Goal: Task Accomplishment & Management: Use online tool/utility

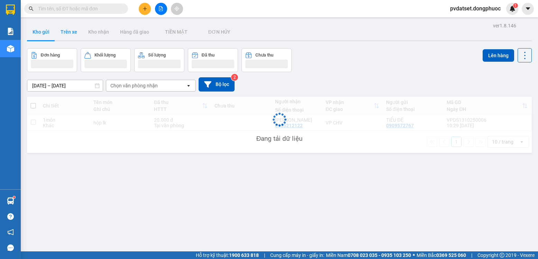
click at [64, 32] on button "Trên xe" at bounding box center [69, 32] width 28 height 17
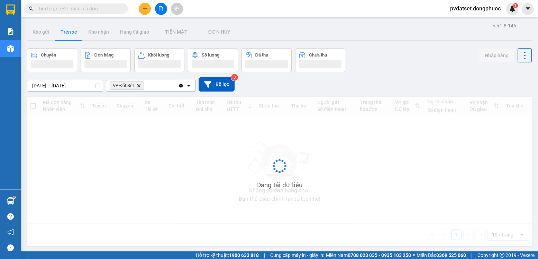
click at [64, 32] on button "Trên xe" at bounding box center [69, 32] width 28 height 17
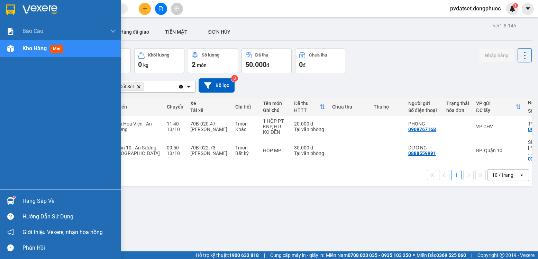
click at [30, 199] on div "Hàng sắp về" at bounding box center [68, 201] width 93 height 10
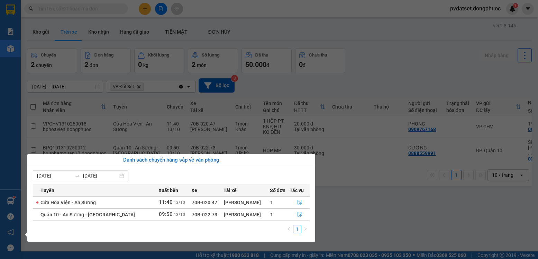
click at [350, 214] on section "Kết quả tìm kiếm ( 0 ) Bộ lọc Ngày tạo đơn gần nhất No Data pvdatset.dongphuoc …" at bounding box center [269, 129] width 538 height 259
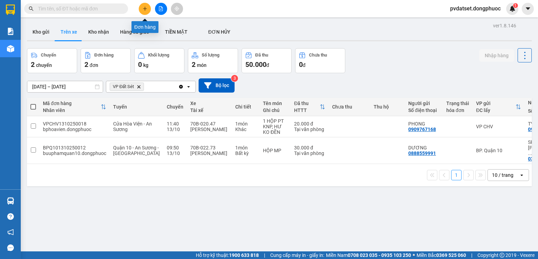
click at [147, 9] on icon "plus" at bounding box center [145, 8] width 4 height 0
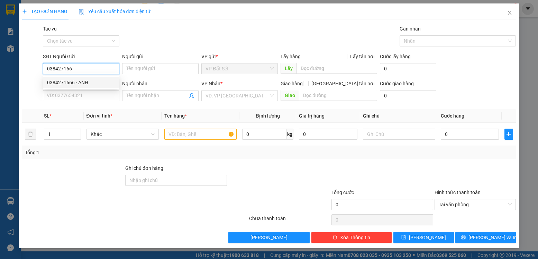
click at [88, 80] on div "0384271666 - ANH" at bounding box center [81, 83] width 68 height 8
type input "0384271666"
type input "ANH"
type input "0911140352"
type input "ĐẠT"
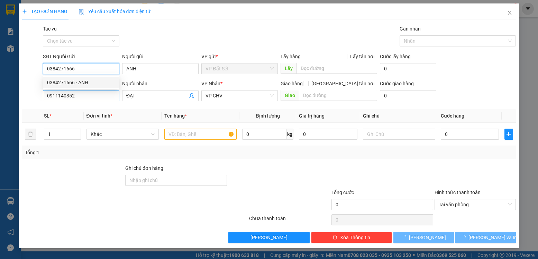
type input "35.000"
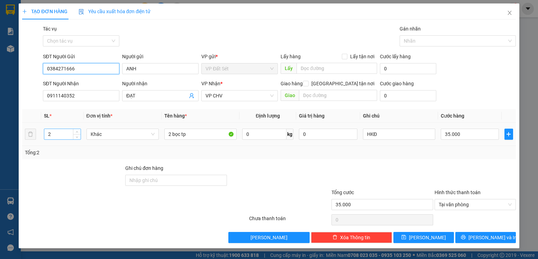
type input "0384271666"
click at [30, 129] on tr "2 Khác 2 bọc tp 0 kg 0 HKĐ 35.000" at bounding box center [269, 134] width 494 height 23
type input "1"
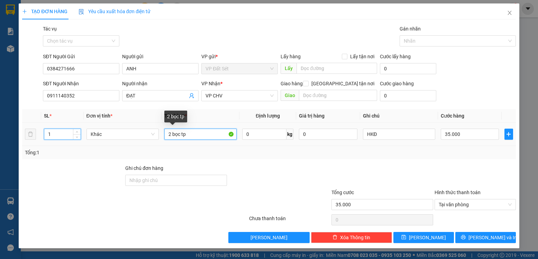
drag, startPoint x: 170, startPoint y: 134, endPoint x: 163, endPoint y: 134, distance: 6.9
click at [163, 134] on td "2 bọc tp" at bounding box center [201, 134] width 78 height 23
type input "0"
drag, startPoint x: 188, startPoint y: 134, endPoint x: 162, endPoint y: 135, distance: 26.0
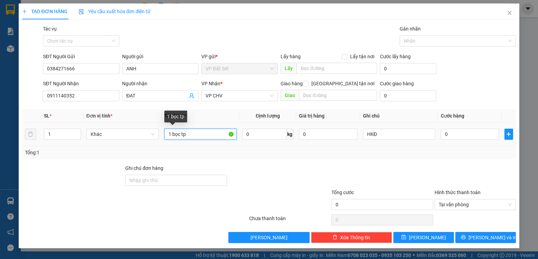
click at [162, 135] on td "1 bọc tp" at bounding box center [201, 134] width 78 height 23
type input "1 THUNG TP"
click at [458, 135] on input "0" at bounding box center [470, 133] width 58 height 11
type input "2"
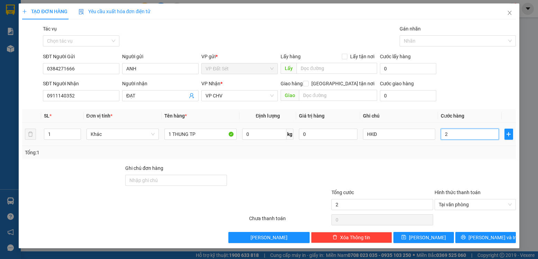
type input "25"
type input "25.000"
click at [409, 153] on div "Tổng: 1" at bounding box center [269, 152] width 488 height 8
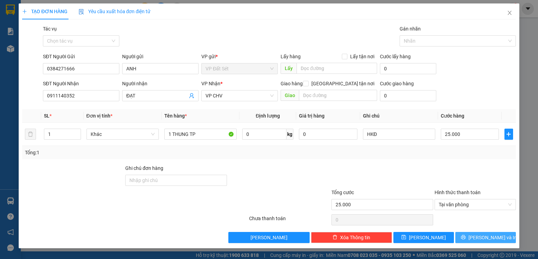
click at [497, 238] on span "[PERSON_NAME] và In" at bounding box center [493, 237] width 48 height 8
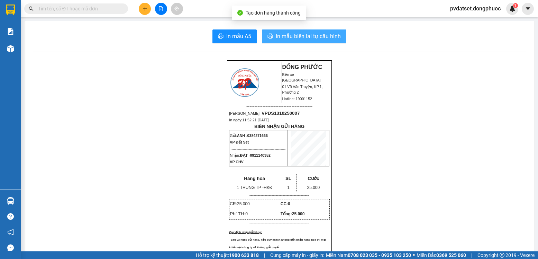
click at [322, 37] on span "In mẫu biên lai tự cấu hình" at bounding box center [308, 36] width 65 height 9
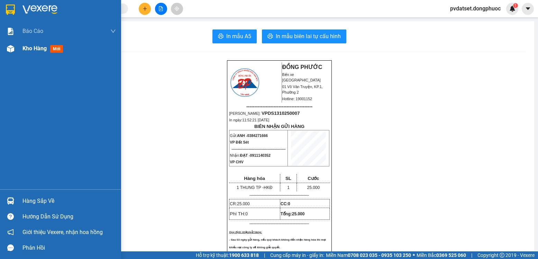
click at [24, 50] on span "Kho hàng" at bounding box center [34, 48] width 24 height 7
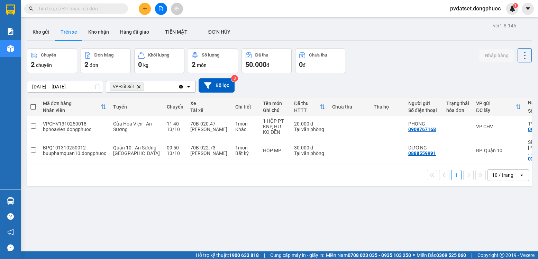
click at [57, 35] on button "Trên xe" at bounding box center [69, 32] width 28 height 17
click at [50, 35] on button "Kho gửi" at bounding box center [41, 32] width 28 height 17
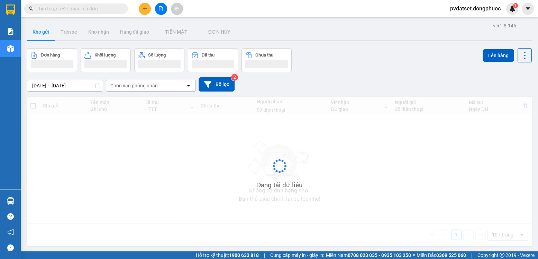
click at [50, 35] on button "Kho gửi" at bounding box center [41, 32] width 28 height 17
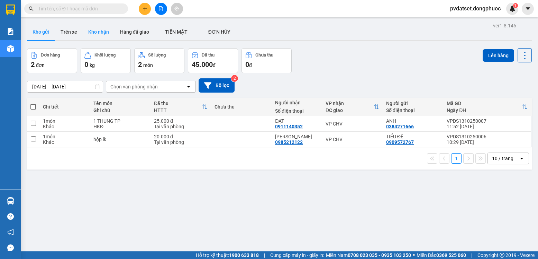
drag, startPoint x: 68, startPoint y: 34, endPoint x: 83, endPoint y: 32, distance: 15.0
click at [75, 32] on button "Trên xe" at bounding box center [69, 32] width 28 height 17
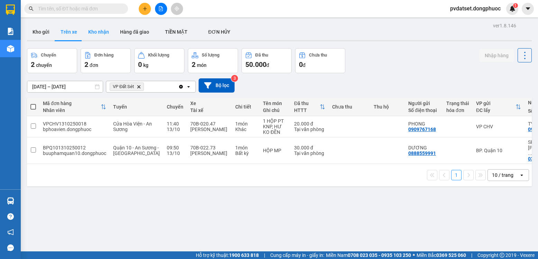
click at [96, 34] on button "Kho nhận" at bounding box center [99, 32] width 32 height 17
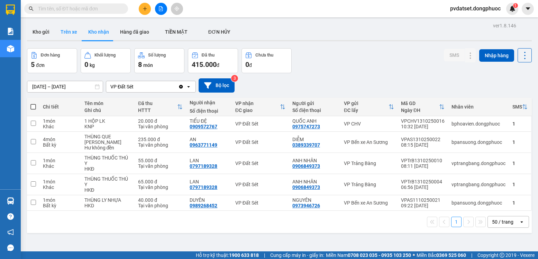
click at [66, 33] on button "Trên xe" at bounding box center [69, 32] width 28 height 17
type input "[DATE] – [DATE]"
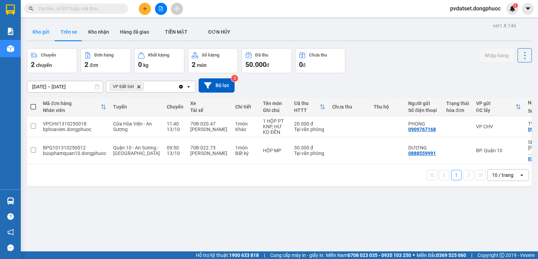
click at [37, 34] on button "Kho gửi" at bounding box center [41, 32] width 28 height 17
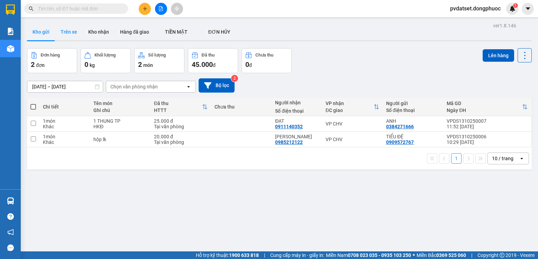
click at [68, 30] on button "Trên xe" at bounding box center [69, 32] width 28 height 17
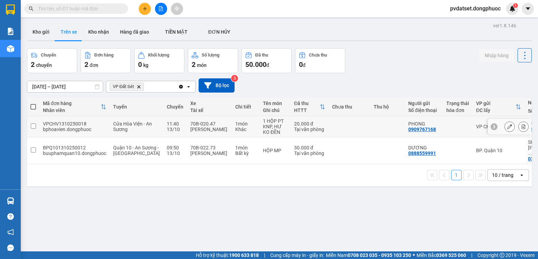
click at [336, 123] on td at bounding box center [350, 126] width 42 height 21
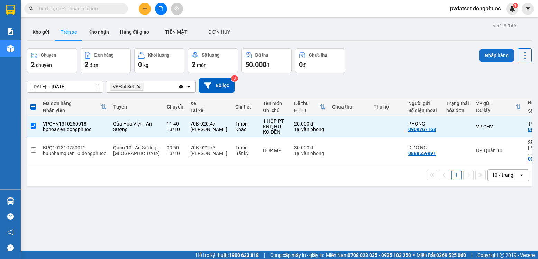
click at [492, 58] on button "Nhập hàng" at bounding box center [496, 55] width 35 height 12
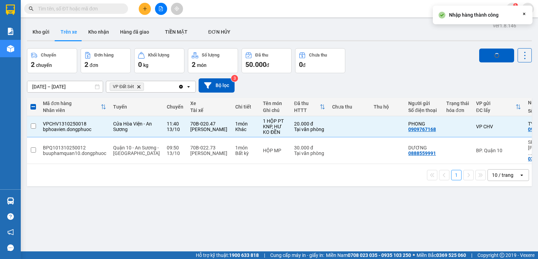
checkbox input "false"
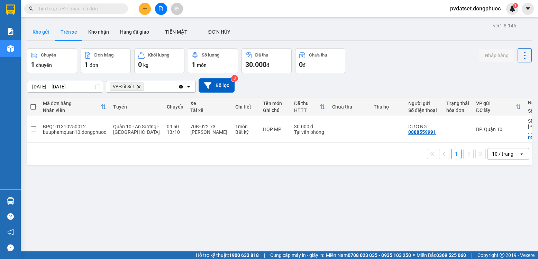
click at [42, 29] on button "Kho gửi" at bounding box center [41, 32] width 28 height 17
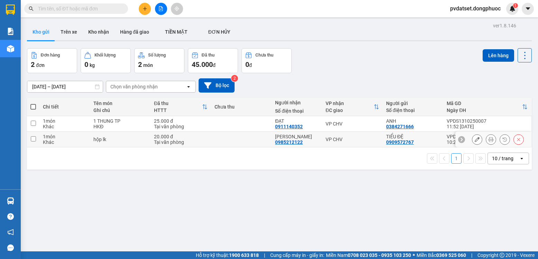
click at [336, 137] on div "VP CHV" at bounding box center [353, 139] width 54 height 6
checkbox input "true"
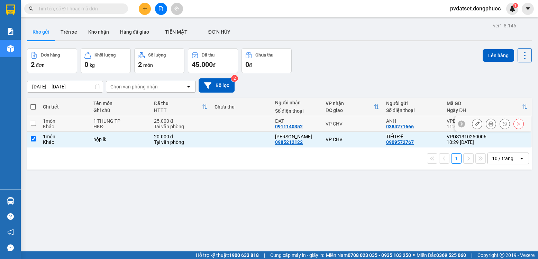
click at [337, 127] on td "VP CHV" at bounding box center [352, 124] width 61 height 16
checkbox input "true"
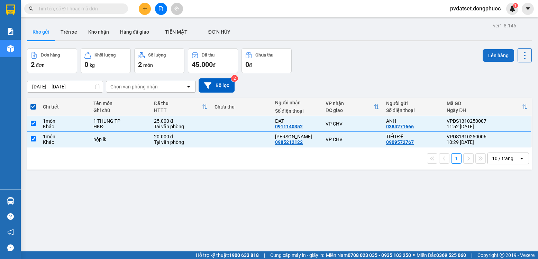
click at [485, 56] on button "Lên hàng" at bounding box center [498, 55] width 31 height 12
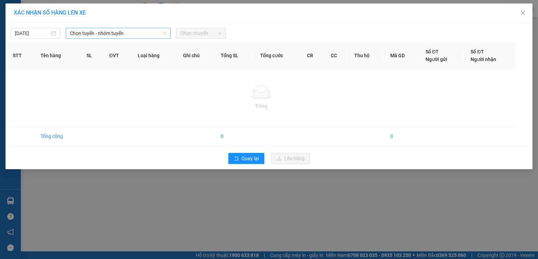
click at [126, 33] on span "Chọn tuyến - nhóm tuyến" at bounding box center [118, 33] width 97 height 10
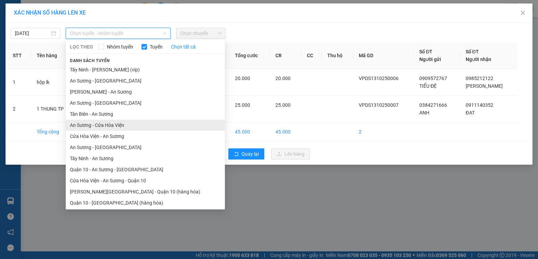
click at [107, 124] on li "An Sương - Cửa Hòa Viện" at bounding box center [145, 124] width 159 height 11
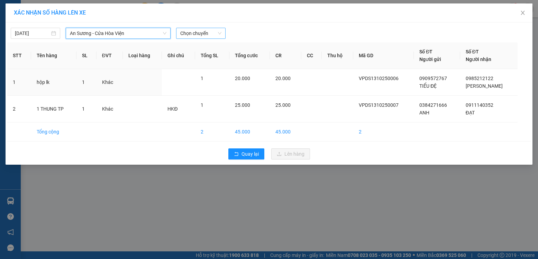
click at [198, 29] on span "Chọn chuyến" at bounding box center [200, 33] width 41 height 10
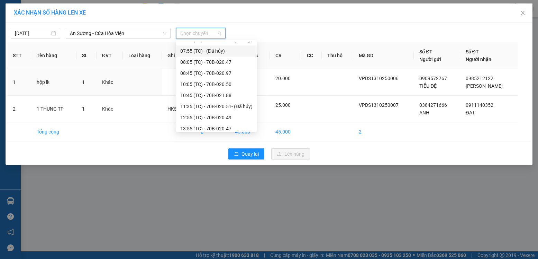
scroll to position [69, 0]
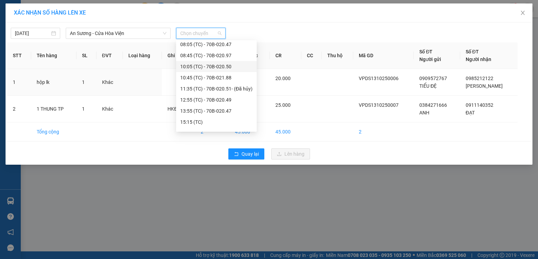
click at [232, 65] on div "10:05 (TC) - 70B-020.50" at bounding box center [216, 67] width 72 height 8
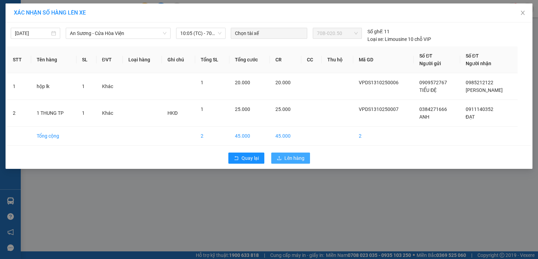
click at [296, 153] on button "Lên hàng" at bounding box center [290, 157] width 39 height 11
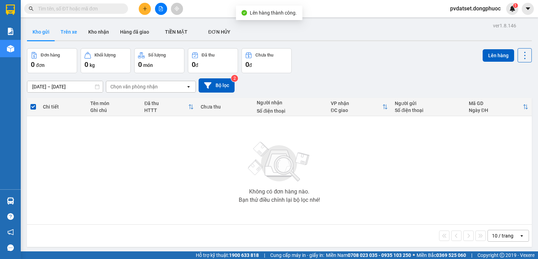
click at [56, 29] on button "Trên xe" at bounding box center [69, 32] width 28 height 17
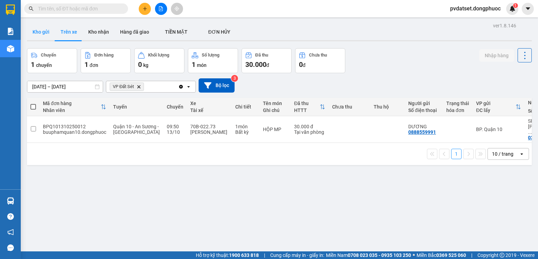
click at [45, 29] on button "Kho gửi" at bounding box center [41, 32] width 28 height 17
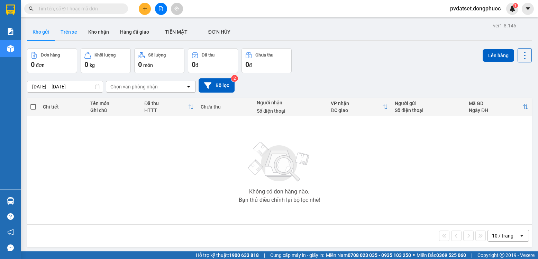
click at [74, 27] on button "Trên xe" at bounding box center [69, 32] width 28 height 17
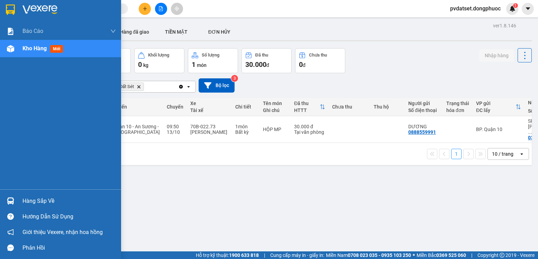
drag, startPoint x: 64, startPoint y: 197, endPoint x: 70, endPoint y: 196, distance: 5.3
click at [66, 197] on div "Hàng sắp về" at bounding box center [68, 201] width 93 height 10
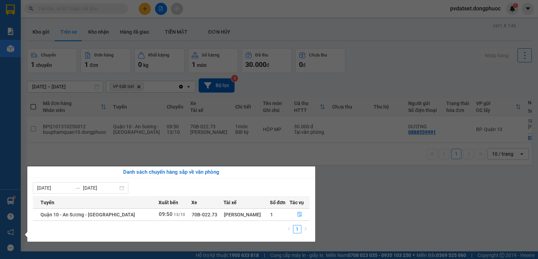
click at [384, 192] on section "Kết quả tìm kiếm ( 0 ) Bộ lọc Ngày tạo đơn gần nhất No Data pvdatset.dongphuoc …" at bounding box center [269, 129] width 538 height 259
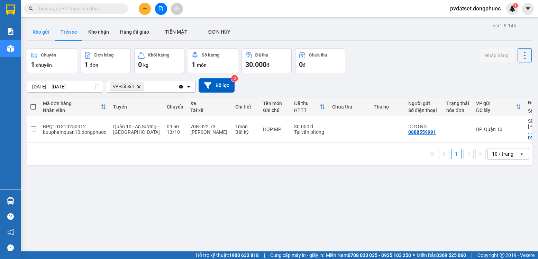
click at [46, 30] on button "Kho gửi" at bounding box center [41, 32] width 28 height 17
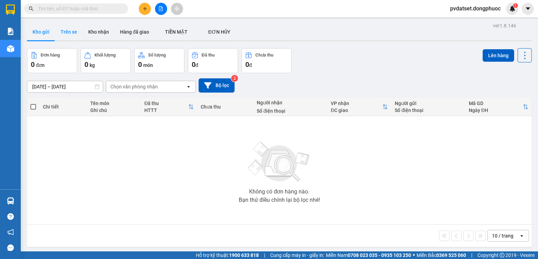
click at [68, 33] on button "Trên xe" at bounding box center [69, 32] width 28 height 17
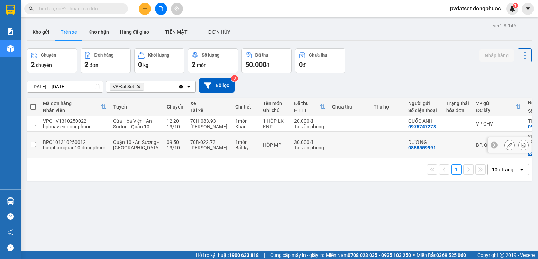
click at [263, 147] on div "HỘP MP" at bounding box center [275, 145] width 24 height 6
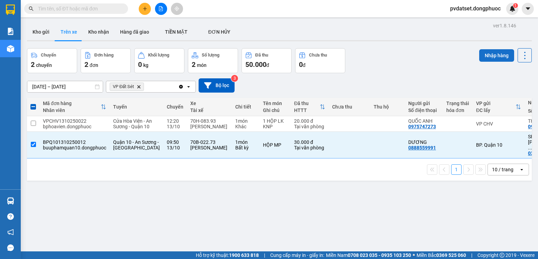
click at [479, 55] on button "Nhập hàng" at bounding box center [496, 55] width 35 height 12
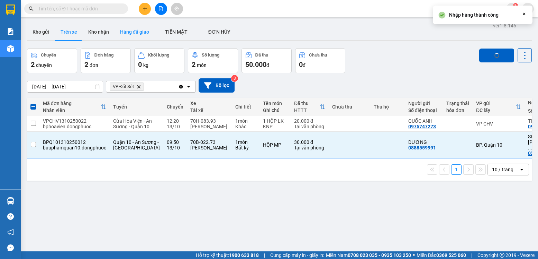
checkbox input "false"
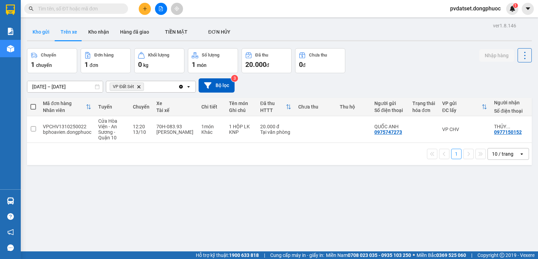
click at [31, 34] on button "Kho gửi" at bounding box center [41, 32] width 28 height 17
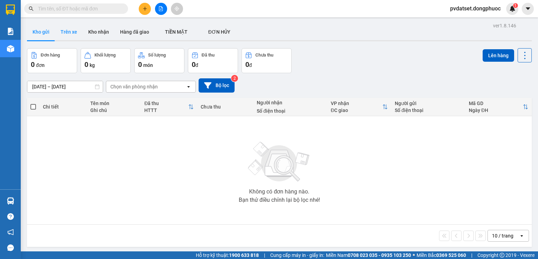
click at [76, 34] on button "Trên xe" at bounding box center [69, 32] width 28 height 17
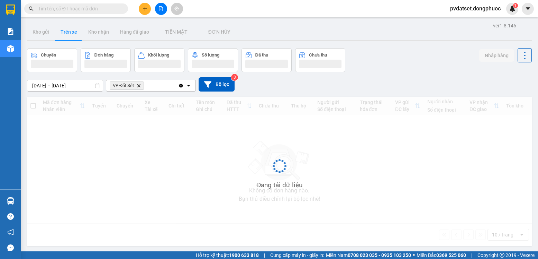
click at [78, 35] on button "Trên xe" at bounding box center [69, 32] width 28 height 17
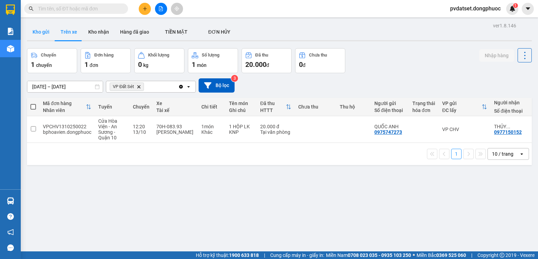
click at [45, 30] on button "Kho gửi" at bounding box center [41, 32] width 28 height 17
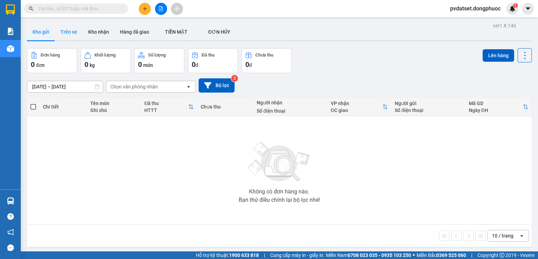
drag, startPoint x: 61, startPoint y: 32, endPoint x: 79, endPoint y: 26, distance: 18.9
click at [62, 32] on button "Trên xe" at bounding box center [69, 32] width 28 height 17
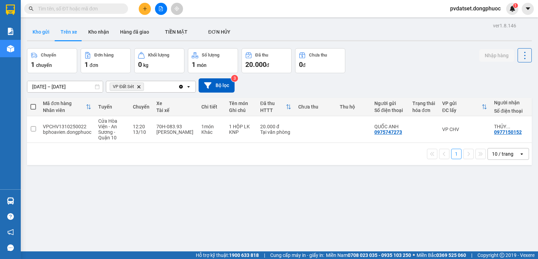
click at [44, 28] on button "Kho gửi" at bounding box center [41, 32] width 28 height 17
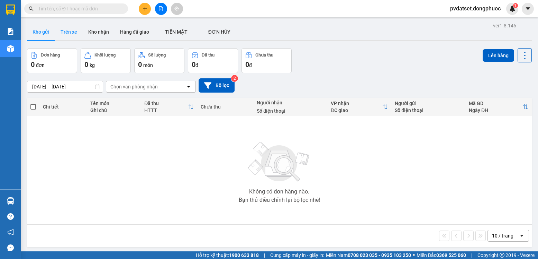
click at [67, 29] on button "Trên xe" at bounding box center [69, 32] width 28 height 17
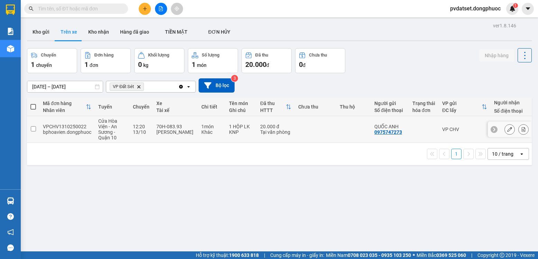
click at [340, 130] on td at bounding box center [353, 129] width 35 height 27
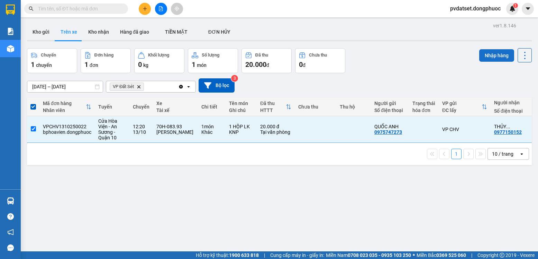
drag, startPoint x: 497, startPoint y: 47, endPoint x: 497, endPoint y: 61, distance: 13.5
click at [497, 53] on div "ver 1.8.146 Kho gửi Trên xe Kho nhận Hàng đã giao TIỀN MẶT ĐƠN HỦY Chuyến 1 c…" at bounding box center [279, 150] width 510 height 259
click at [496, 62] on div "Nhập hàng" at bounding box center [505, 60] width 53 height 25
click at [494, 58] on button "Nhập hàng" at bounding box center [496, 55] width 35 height 12
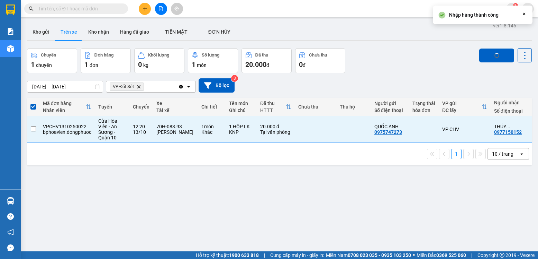
checkbox input "false"
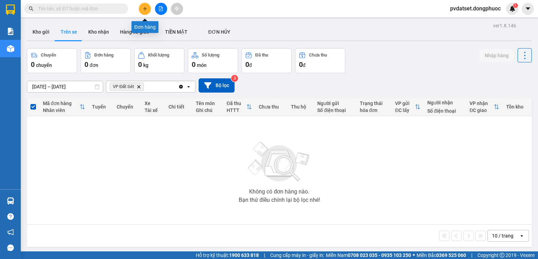
click at [145, 8] on icon "plus" at bounding box center [145, 8] width 5 height 5
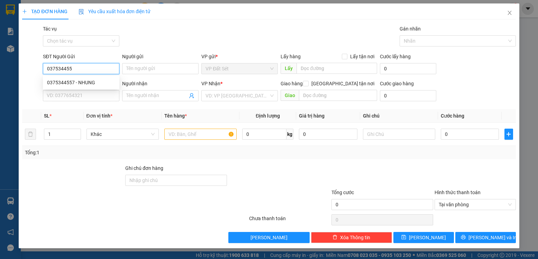
type input "0375344557"
click at [91, 80] on div "0375344557 - NHUNG" at bounding box center [81, 83] width 68 height 8
type input "NHUNG"
type input "0961675712"
type input "TÀI"
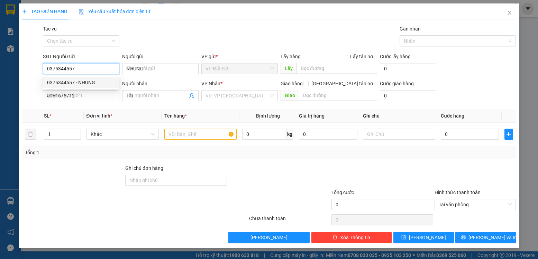
type input "20.000"
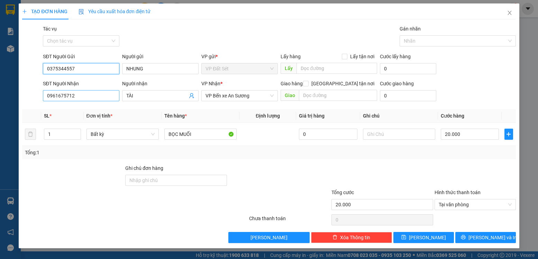
type input "0375344557"
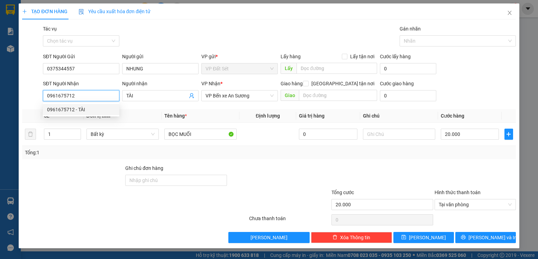
drag, startPoint x: 91, startPoint y: 94, endPoint x: 35, endPoint y: 97, distance: 55.4
click at [35, 97] on div "SĐT Người Nhận 0961675712 Người nhận TÀI VP Nhận * VP Bến xe An Sương Giao hàng…" at bounding box center [268, 92] width 495 height 24
type input "0983848640"
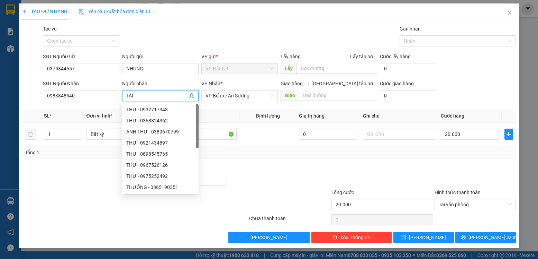
drag, startPoint x: 138, startPoint y: 96, endPoint x: 121, endPoint y: 96, distance: 17.0
click at [121, 96] on div "Người nhận TÀI" at bounding box center [160, 92] width 79 height 24
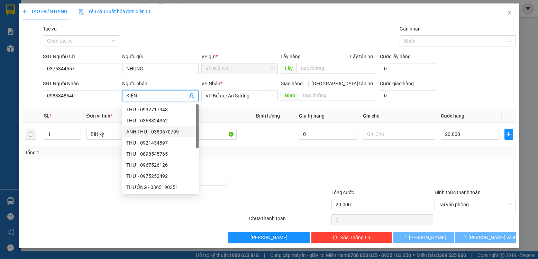
type input "KIÊN"
click at [280, 153] on div "Tổng: 1" at bounding box center [269, 152] width 488 height 8
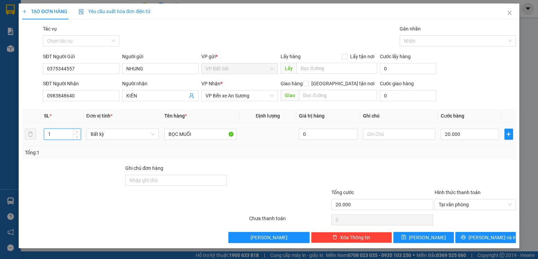
drag, startPoint x: 62, startPoint y: 134, endPoint x: 38, endPoint y: 133, distance: 23.2
click at [38, 133] on tr "1 Bất kỳ BỌC MUỐI 0 20.000" at bounding box center [269, 134] width 494 height 23
type input "2"
type input "0"
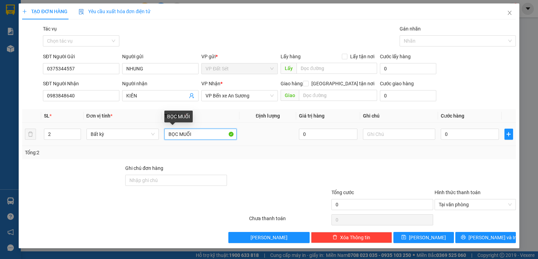
drag, startPoint x: 168, startPoint y: 134, endPoint x: 161, endPoint y: 132, distance: 6.8
click at [161, 132] on tr "2 Bất kỳ BỌC MUỐI 0 0" at bounding box center [269, 134] width 494 height 23
type input "2 BỌC TP"
click at [473, 134] on input "0" at bounding box center [470, 133] width 58 height 11
type input "3"
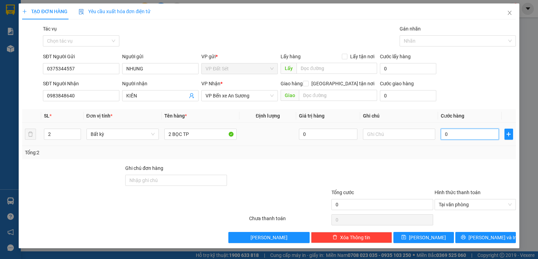
type input "3"
type input "35"
type input "35.000"
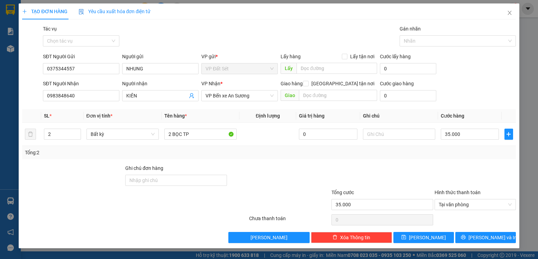
click at [423, 158] on div "Tổng: 2" at bounding box center [269, 152] width 494 height 13
click at [487, 234] on span "[PERSON_NAME] và In" at bounding box center [493, 237] width 48 height 8
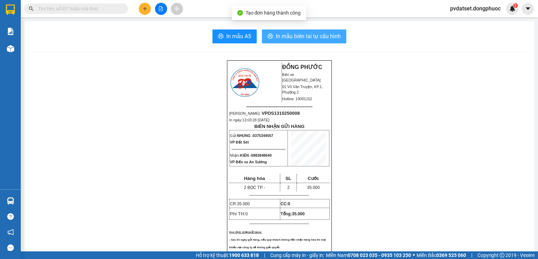
click at [301, 37] on span "In mẫu biên lai tự cấu hình" at bounding box center [308, 36] width 65 height 9
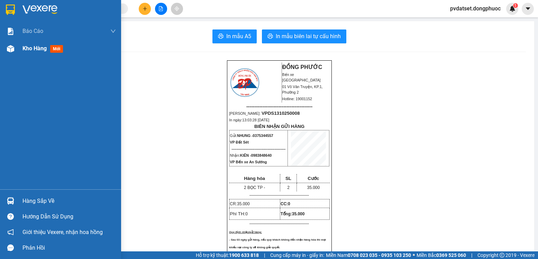
click at [33, 47] on span "Kho hàng" at bounding box center [34, 48] width 24 height 7
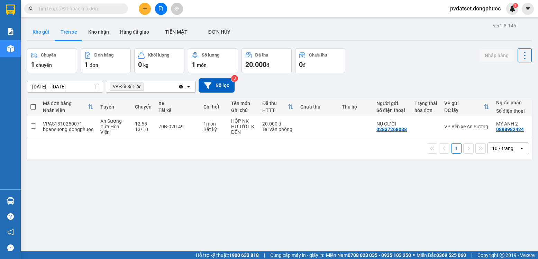
click at [36, 31] on button "Kho gửi" at bounding box center [41, 32] width 28 height 17
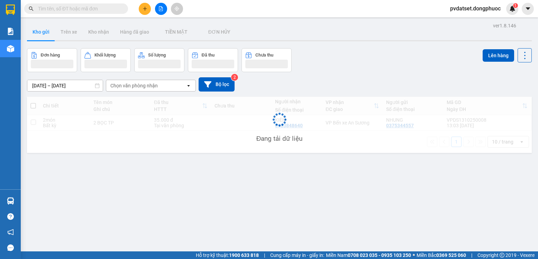
click at [54, 30] on button "Kho gửi" at bounding box center [41, 32] width 28 height 17
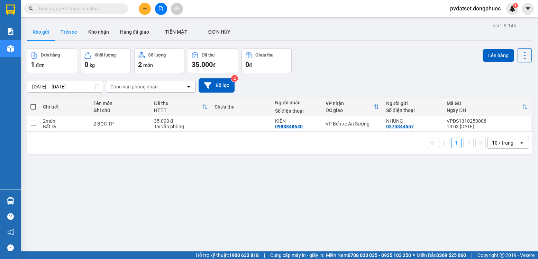
click at [60, 31] on button "Trên xe" at bounding box center [69, 32] width 28 height 17
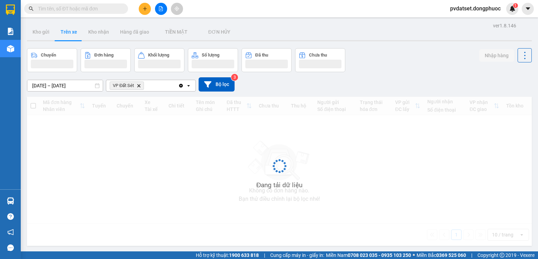
click at [61, 32] on button "Trên xe" at bounding box center [69, 32] width 28 height 17
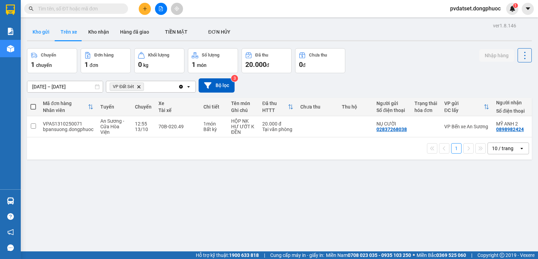
click at [41, 32] on button "Kho gửi" at bounding box center [41, 32] width 28 height 17
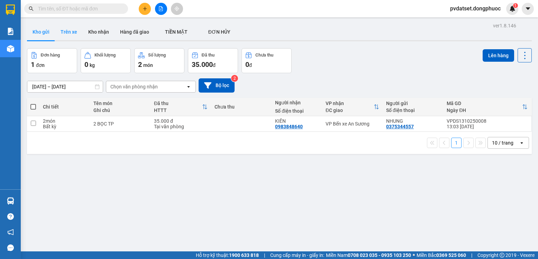
click at [65, 39] on button "Trên xe" at bounding box center [69, 32] width 28 height 17
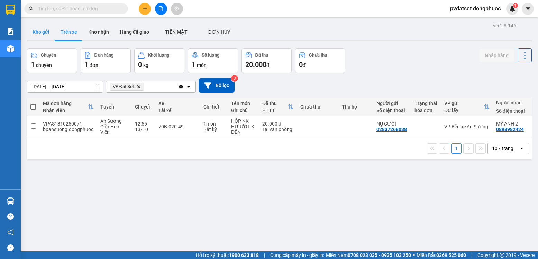
click at [40, 30] on button "Kho gửi" at bounding box center [41, 32] width 28 height 17
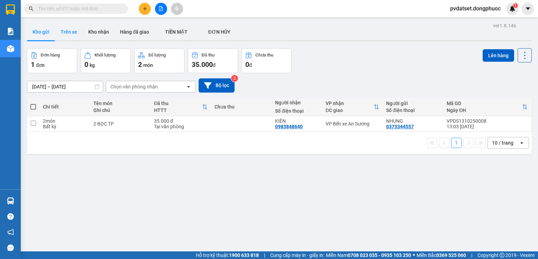
click at [73, 29] on button "Trên xe" at bounding box center [69, 32] width 28 height 17
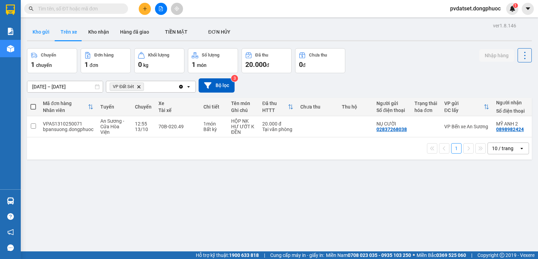
click at [47, 31] on button "Kho gửi" at bounding box center [41, 32] width 28 height 17
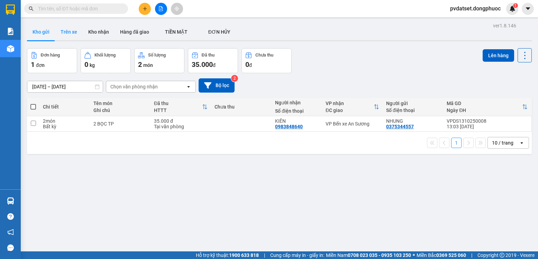
click at [69, 34] on button "Trên xe" at bounding box center [69, 32] width 28 height 17
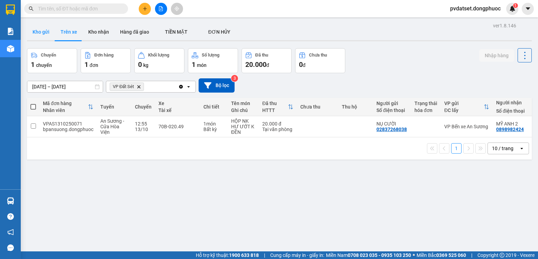
click at [45, 33] on button "Kho gửi" at bounding box center [41, 32] width 28 height 17
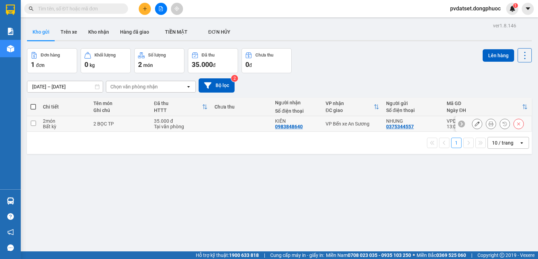
click at [332, 125] on div "VP Bến xe An Sương" at bounding box center [353, 124] width 54 height 6
checkbox input "true"
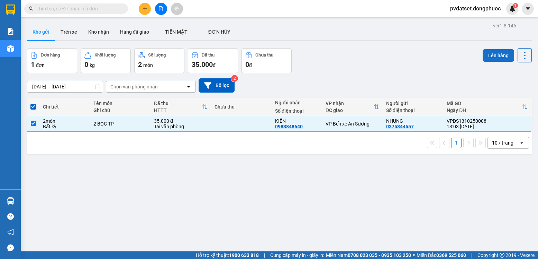
click at [498, 51] on button "Lên hàng" at bounding box center [498, 55] width 31 height 12
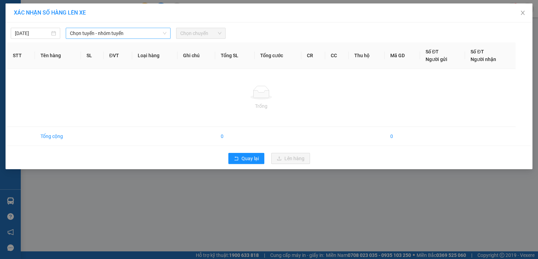
click at [144, 33] on span "Chọn tuyến - nhóm tuyến" at bounding box center [118, 33] width 97 height 10
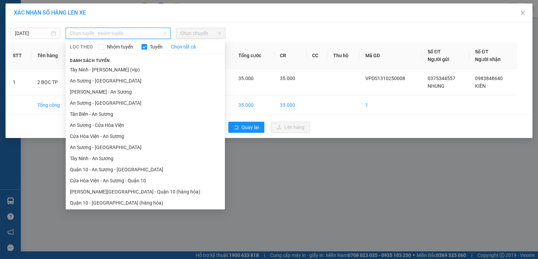
drag, startPoint x: 125, startPoint y: 137, endPoint x: 182, endPoint y: 61, distance: 95.2
click at [125, 136] on li "Cửa Hòa Viện - An Sương" at bounding box center [145, 135] width 159 height 11
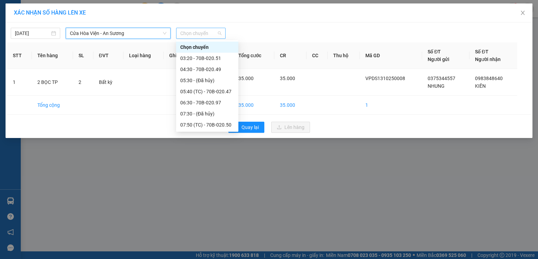
click at [202, 33] on span "Chọn chuyến" at bounding box center [200, 33] width 41 height 10
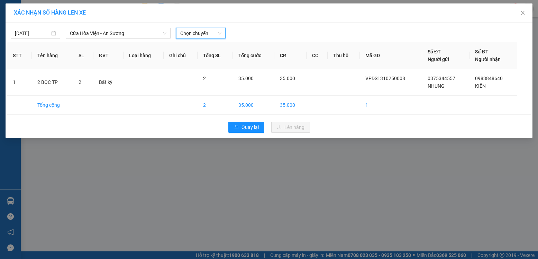
click at [209, 34] on span "Chọn chuyến" at bounding box center [200, 33] width 41 height 10
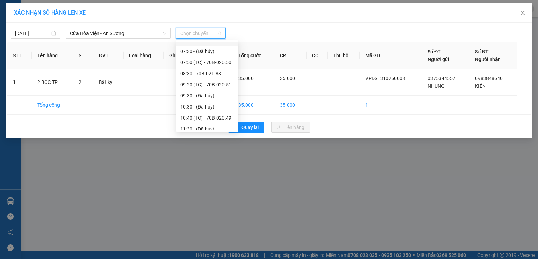
scroll to position [104, 0]
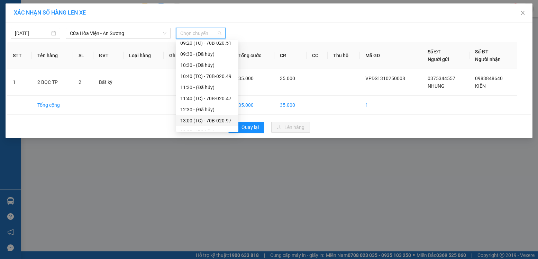
click at [216, 119] on div "13:00 (TC) - 70B-020.97" at bounding box center [207, 121] width 54 height 8
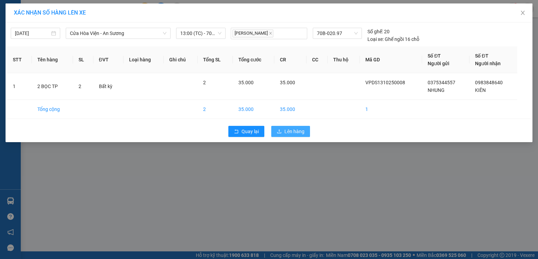
click at [295, 129] on span "Lên hàng" at bounding box center [294, 131] width 20 height 8
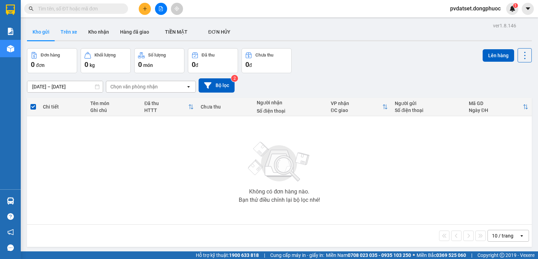
click at [64, 32] on button "Trên xe" at bounding box center [69, 32] width 28 height 17
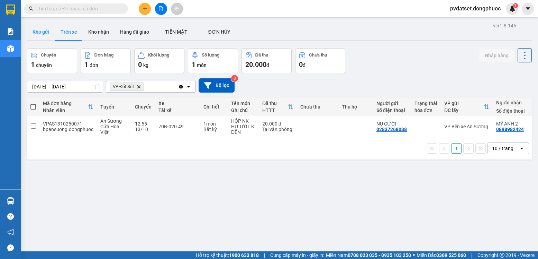
click at [45, 34] on button "Kho gửi" at bounding box center [41, 32] width 28 height 17
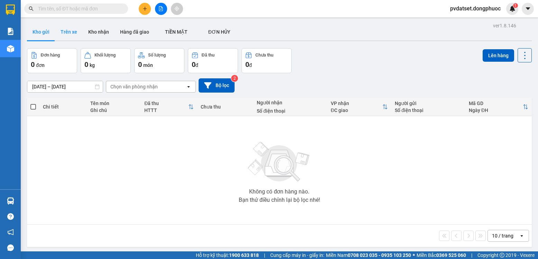
click at [66, 33] on button "Trên xe" at bounding box center [69, 32] width 28 height 17
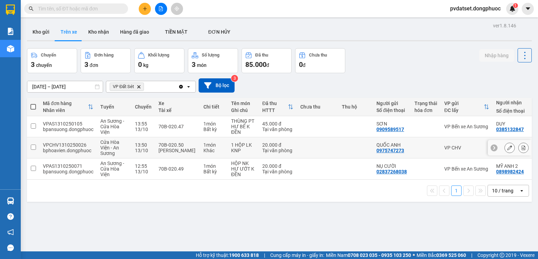
click at [198, 149] on td "70B-020.50 [PERSON_NAME]" at bounding box center [177, 147] width 45 height 21
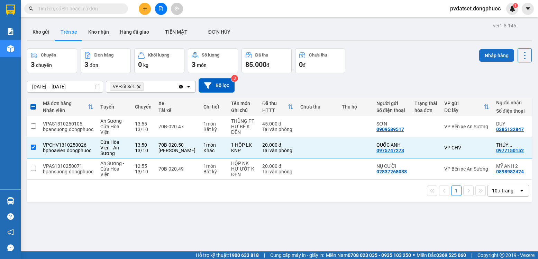
click at [483, 57] on button "Nhập hàng" at bounding box center [496, 55] width 35 height 12
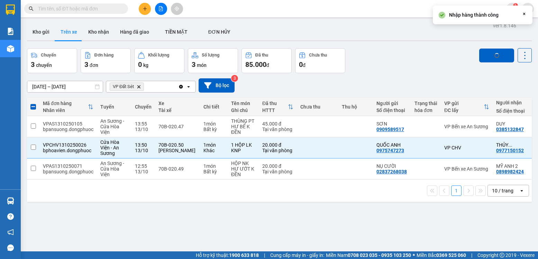
checkbox input "false"
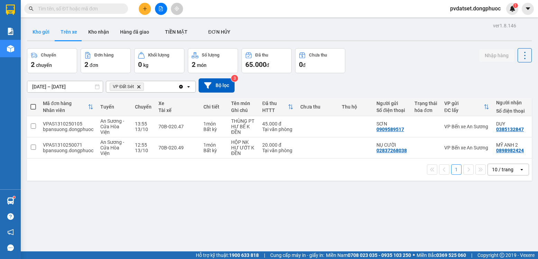
click at [40, 31] on button "Kho gửi" at bounding box center [41, 32] width 28 height 17
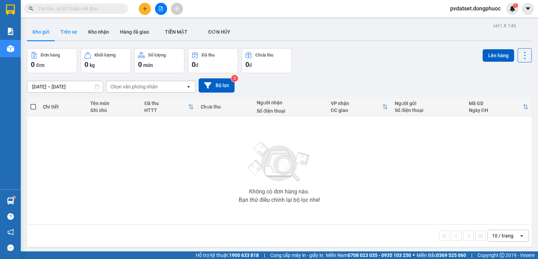
click at [70, 32] on button "Trên xe" at bounding box center [69, 32] width 28 height 17
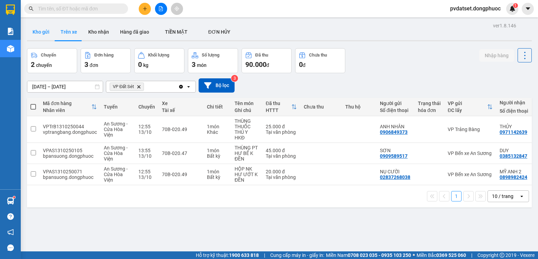
click at [38, 30] on button "Kho gửi" at bounding box center [41, 32] width 28 height 17
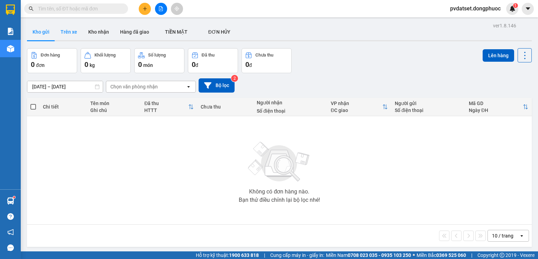
click at [63, 32] on button "Trên xe" at bounding box center [69, 32] width 28 height 17
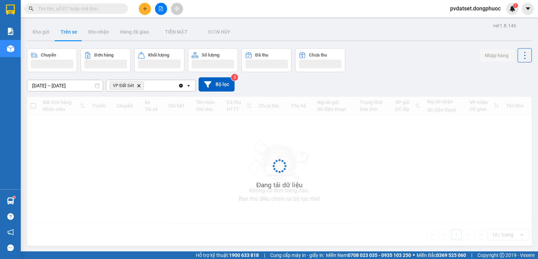
click at [63, 32] on button "Trên xe" at bounding box center [69, 32] width 28 height 17
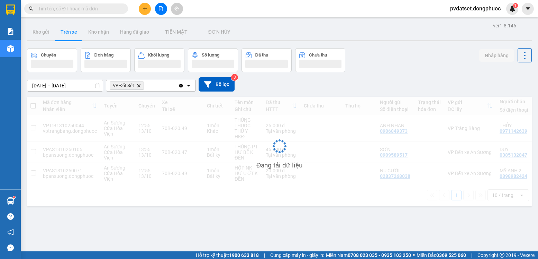
click at [63, 32] on button "Trên xe" at bounding box center [69, 32] width 28 height 17
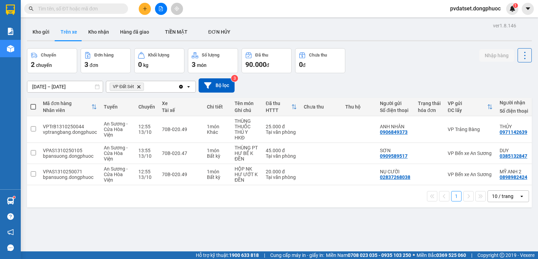
click at [63, 32] on button "Trên xe" at bounding box center [69, 32] width 28 height 17
click at [71, 32] on button "Trên xe" at bounding box center [69, 32] width 28 height 17
click at [47, 33] on button "Kho gửi" at bounding box center [41, 32] width 28 height 17
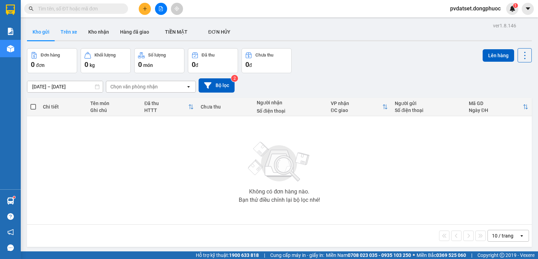
click at [66, 33] on button "Trên xe" at bounding box center [69, 32] width 28 height 17
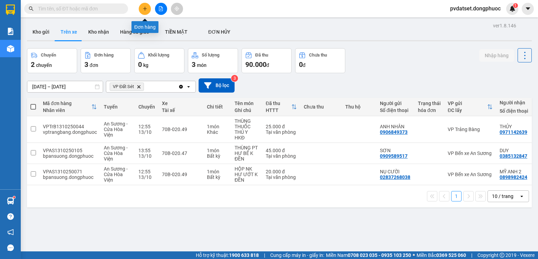
click at [144, 10] on icon "plus" at bounding box center [145, 8] width 5 height 5
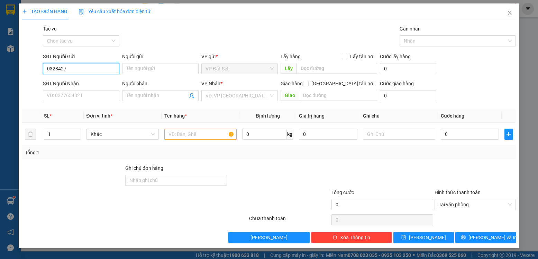
drag, startPoint x: 75, startPoint y: 68, endPoint x: 15, endPoint y: 68, distance: 60.2
click at [15, 68] on div "TẠO ĐƠN HÀNG Yêu cầu xuất hóa đơn điện tử Transit Pickup Surcharge Ids Transit …" at bounding box center [269, 129] width 538 height 259
click at [71, 69] on input "0328427" at bounding box center [81, 68] width 76 height 11
drag, startPoint x: 67, startPoint y: 68, endPoint x: 33, endPoint y: 72, distance: 34.1
click at [33, 72] on div "SĐT Người Gửi 0328427 0328427 Người gửi Tên người gửi VP gửi * VP Đất Sét Lấy h…" at bounding box center [268, 65] width 495 height 24
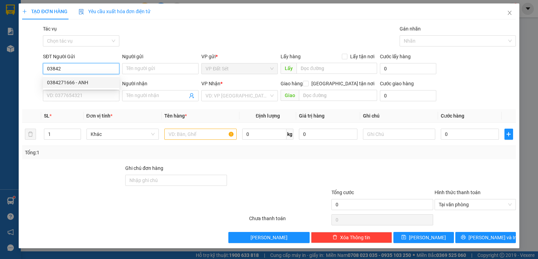
click at [87, 85] on div "0384271666 - ANH" at bounding box center [81, 83] width 68 height 8
type input "0384271666"
type input "ANH"
type input "0911140352"
type input "ĐẠT"
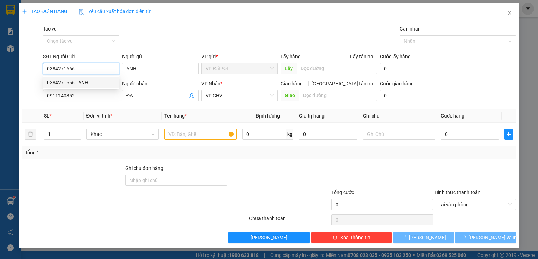
type input "25.000"
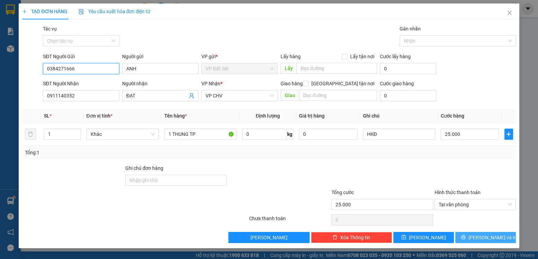
type input "0384271666"
click at [487, 236] on span "[PERSON_NAME] và In" at bounding box center [493, 237] width 48 height 8
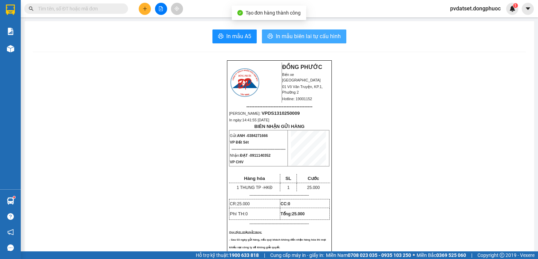
click at [334, 37] on span "In mẫu biên lai tự cấu hình" at bounding box center [308, 36] width 65 height 9
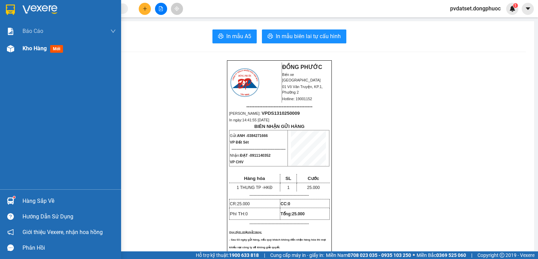
click at [25, 45] on span "Kho hàng" at bounding box center [34, 48] width 24 height 7
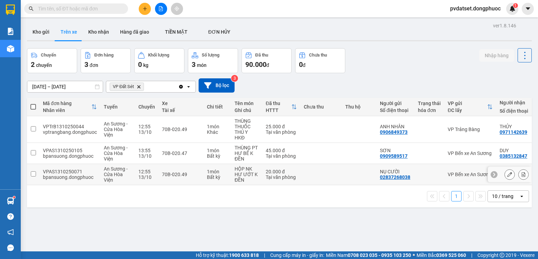
click at [201, 173] on td "70B-020.49" at bounding box center [181, 174] width 45 height 21
checkbox input "true"
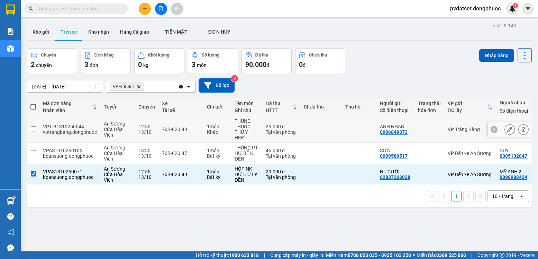
click at [207, 131] on div "Khác" at bounding box center [217, 132] width 21 height 6
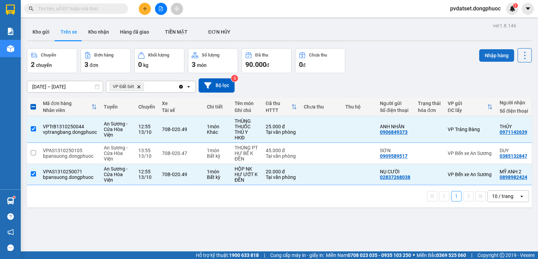
click at [492, 57] on button "Nhập hàng" at bounding box center [496, 55] width 35 height 12
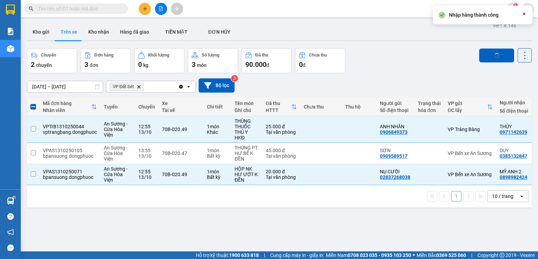
checkbox input "false"
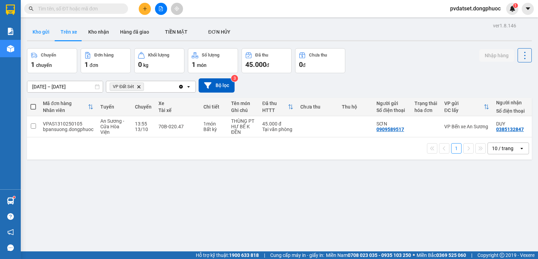
click at [48, 34] on button "Kho gửi" at bounding box center [41, 32] width 28 height 17
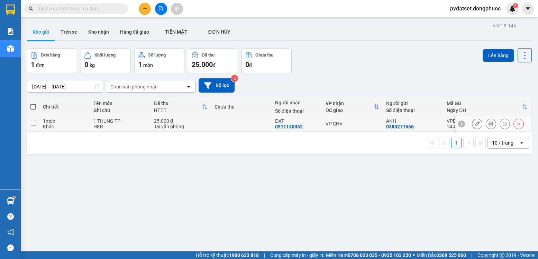
click at [359, 128] on td "VP CHV" at bounding box center [352, 124] width 61 height 16
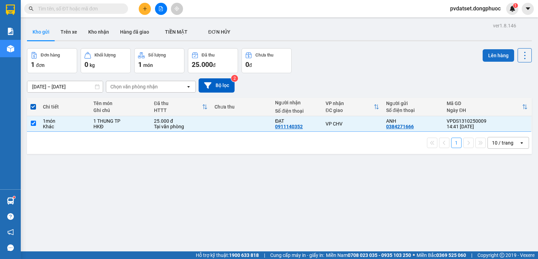
click at [483, 57] on button "Lên hàng" at bounding box center [498, 55] width 31 height 12
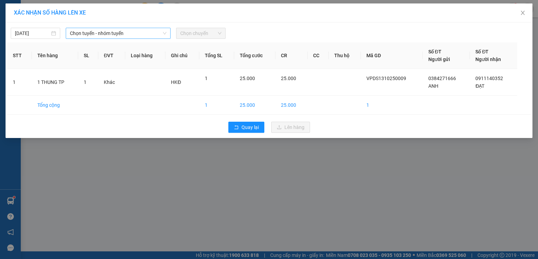
click at [142, 37] on span "Chọn tuyến - nhóm tuyến" at bounding box center [118, 33] width 97 height 10
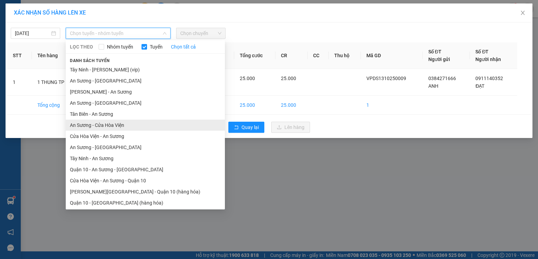
click at [116, 129] on li "An Sương - Cửa Hòa Viện" at bounding box center [145, 124] width 159 height 11
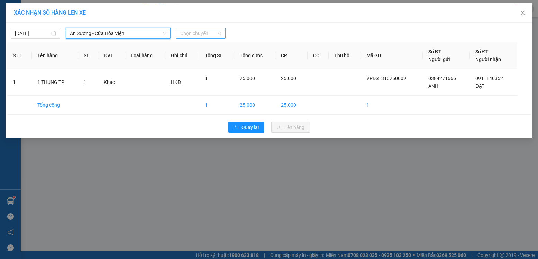
click at [188, 34] on span "Chọn chuyến" at bounding box center [200, 33] width 41 height 10
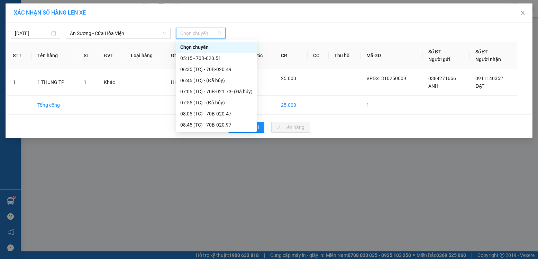
click at [227, 165] on div "12:55 (TC) - 70B-020.49" at bounding box center [216, 169] width 72 height 8
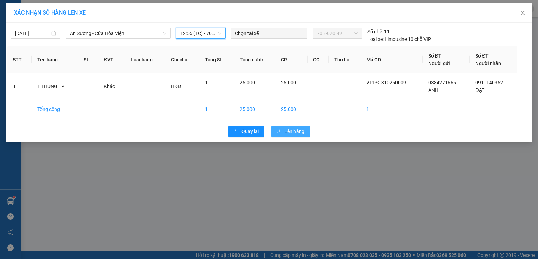
click at [299, 131] on span "Lên hàng" at bounding box center [294, 131] width 20 height 8
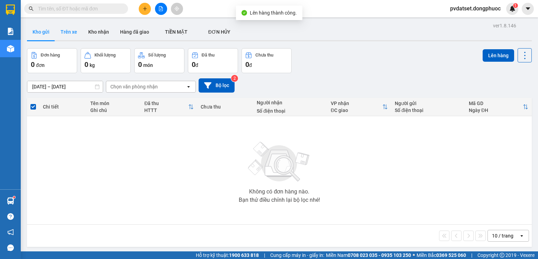
click at [66, 35] on button "Trên xe" at bounding box center [69, 32] width 28 height 17
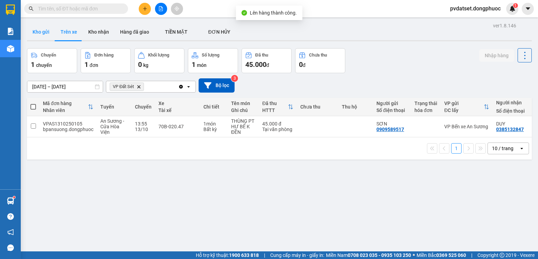
click at [50, 31] on button "Kho gửi" at bounding box center [41, 32] width 28 height 17
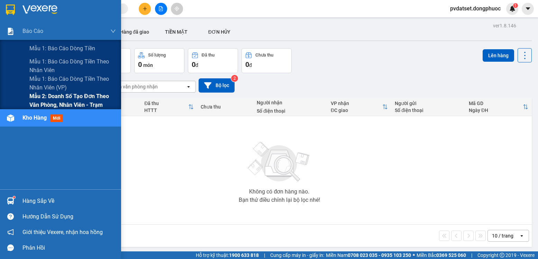
click at [87, 99] on span "Mẫu 2: Doanh số tạo đơn theo Văn phòng, nhân viên - Trạm" at bounding box center [72, 100] width 87 height 17
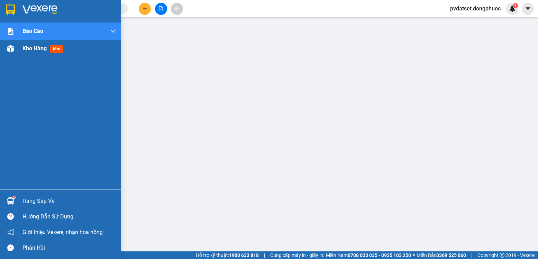
click at [58, 51] on span "mới" at bounding box center [56, 49] width 13 height 8
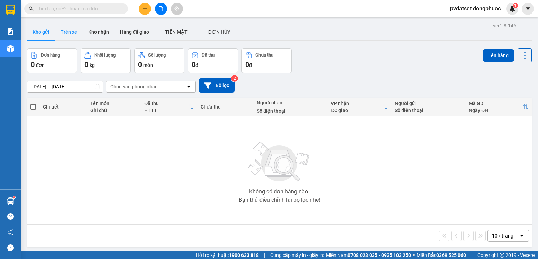
click at [69, 35] on button "Trên xe" at bounding box center [69, 32] width 28 height 17
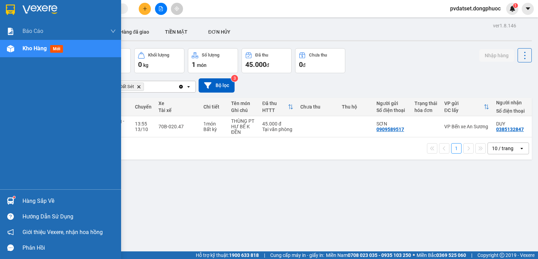
click at [15, 202] on div at bounding box center [10, 201] width 12 height 12
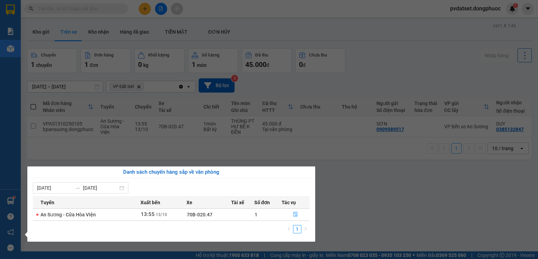
click at [382, 200] on section "Kết quả tìm kiếm ( 0 ) Bộ lọc Ngày tạo đơn gần nhất No Data pvdatset.dongphuoc …" at bounding box center [269, 129] width 538 height 259
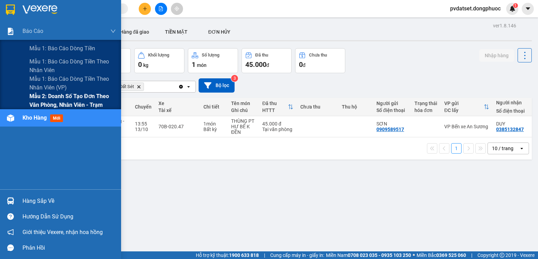
click at [83, 96] on span "Mẫu 2: Doanh số tạo đơn theo Văn phòng, nhân viên - Trạm" at bounding box center [72, 100] width 87 height 17
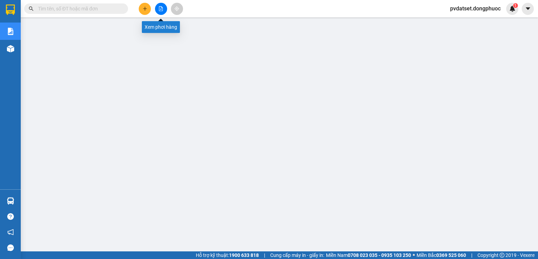
click at [161, 7] on icon "file-add" at bounding box center [161, 8] width 5 height 5
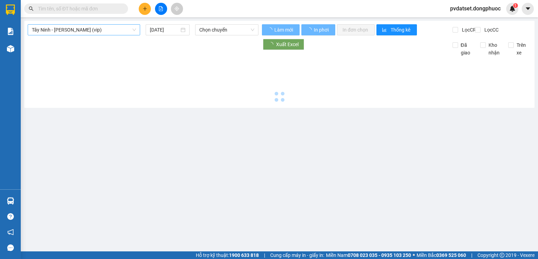
click at [103, 28] on span "Tây Ninh - [PERSON_NAME] (vip)" at bounding box center [84, 30] width 104 height 10
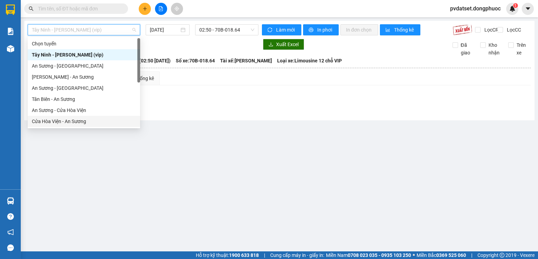
click at [75, 121] on div "Cửa Hòa Viện - An Sương" at bounding box center [84, 121] width 104 height 8
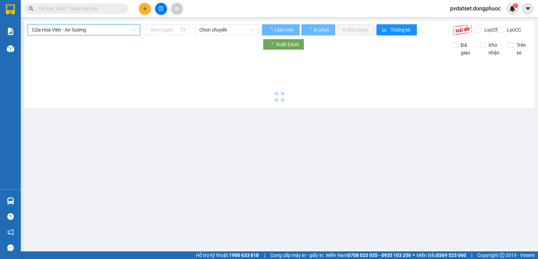
type input "[DATE]"
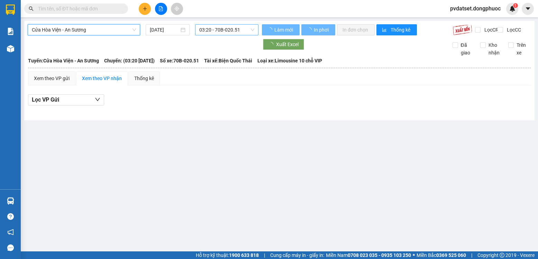
click at [222, 30] on span "03:20 - 70B-020.51" at bounding box center [226, 30] width 55 height 10
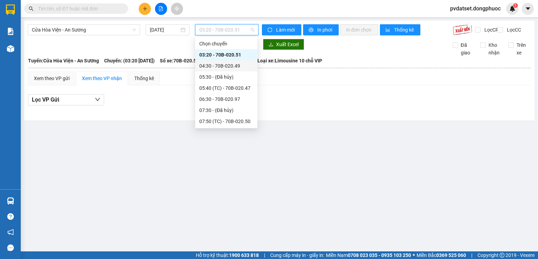
click at [229, 67] on div "04:30 - 70B-020.49" at bounding box center [226, 66] width 54 height 8
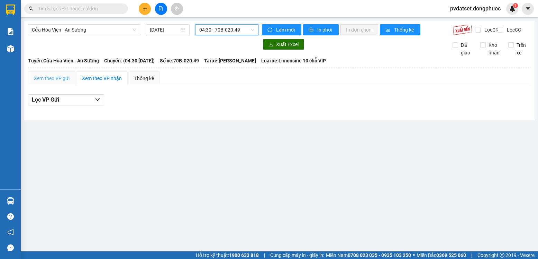
drag, startPoint x: 51, startPoint y: 88, endPoint x: 73, endPoint y: 84, distance: 23.2
click at [51, 85] on div "Xem theo VP gửi" at bounding box center [51, 78] width 47 height 14
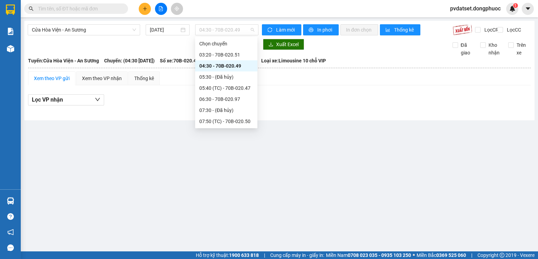
drag, startPoint x: 248, startPoint y: 34, endPoint x: 246, endPoint y: 47, distance: 12.6
click at [247, 34] on span "04:30 - 70B-020.49" at bounding box center [226, 30] width 55 height 10
click at [242, 86] on div "05:40 (TC) - 70B-020.47" at bounding box center [226, 88] width 54 height 8
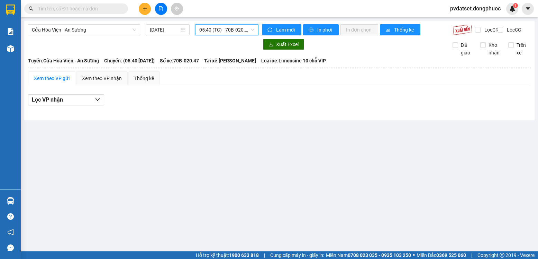
click at [231, 32] on span "05:40 (TC) - 70B-020.47" at bounding box center [226, 30] width 55 height 10
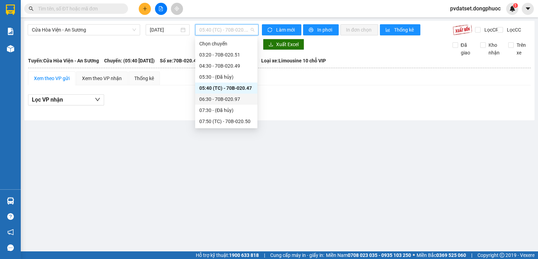
click at [231, 95] on div "06:30 - 70B-020.97" at bounding box center [226, 99] width 54 height 8
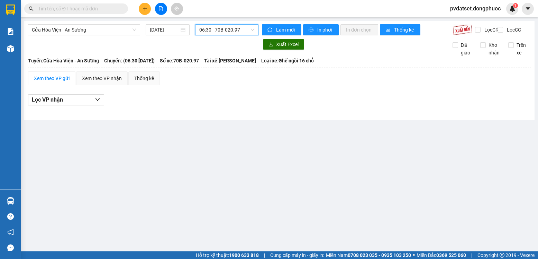
click at [239, 29] on span "06:30 - 70B-020.97" at bounding box center [226, 30] width 55 height 10
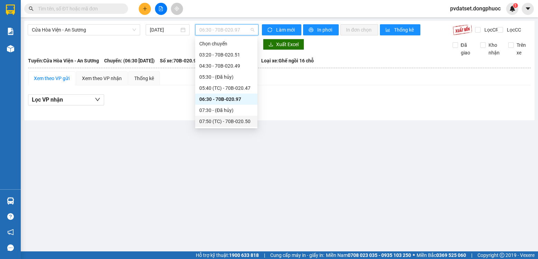
click at [241, 117] on div "07:50 (TC) - 70B-020.50" at bounding box center [226, 121] width 54 height 8
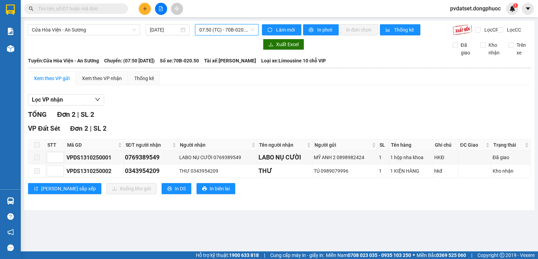
click at [237, 34] on span "07:50 (TC) - 70B-020.50" at bounding box center [226, 30] width 55 height 10
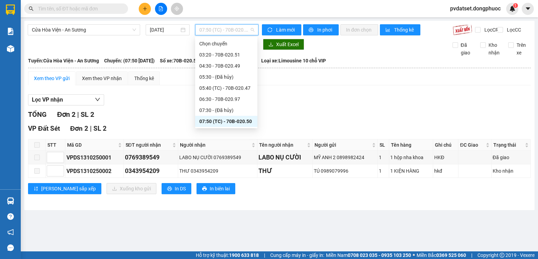
click at [239, 128] on div "08:30 - 70B-021.88" at bounding box center [226, 132] width 54 height 8
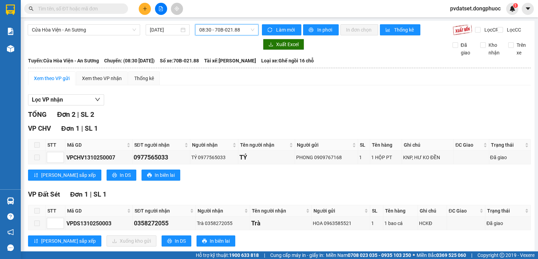
click at [247, 34] on span "08:30 - 70B-021.88" at bounding box center [226, 30] width 55 height 10
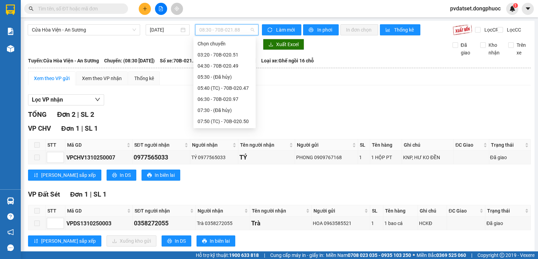
click at [240, 139] on div "09:20 (TC) - 70B-020.51" at bounding box center [225, 143] width 54 height 8
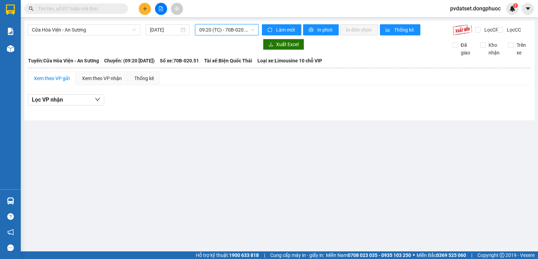
click at [232, 35] on div "Cửa Hòa Viện - An Sương [DATE] 09:20 09:20 (TC) - 70B-020.51" at bounding box center [143, 29] width 231 height 11
click at [232, 35] on div "Cửa Hòa Viện - An Sương [DATE] 09:20 (TC) - 70B-020.51" at bounding box center [143, 29] width 231 height 11
click at [232, 34] on span "09:20 (TC) - 70B-020.51" at bounding box center [226, 30] width 55 height 10
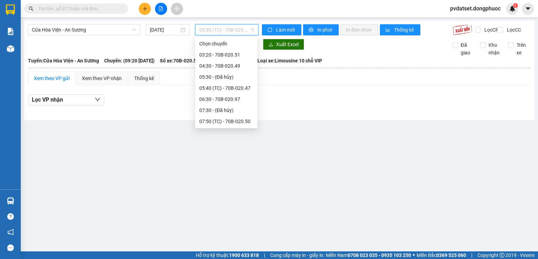
click at [234, 173] on div "10:40 (TC) - 70B-020.49" at bounding box center [226, 177] width 54 height 8
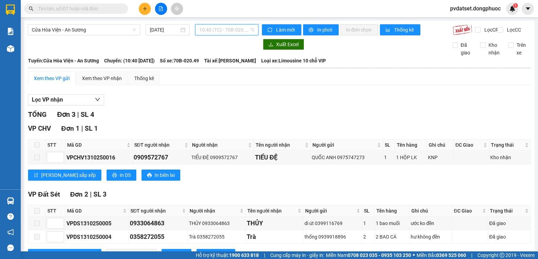
click at [213, 27] on span "10:40 (TC) - 70B-020.49" at bounding box center [226, 30] width 55 height 10
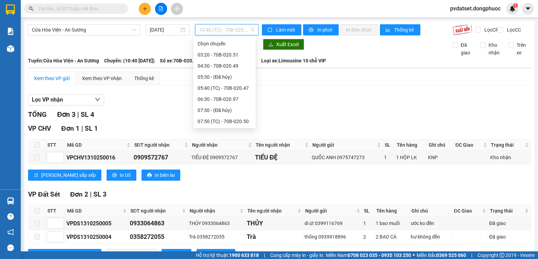
click at [234, 195] on div "11:40 (TC) - 70B-020.47" at bounding box center [225, 199] width 54 height 8
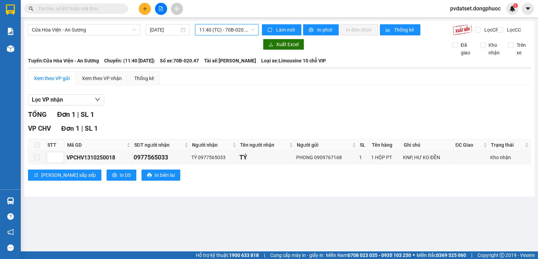
click at [242, 32] on span "11:40 (TC) - 70B-020.47" at bounding box center [226, 30] width 55 height 10
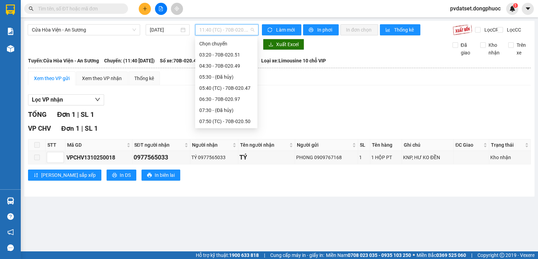
click at [240, 217] on div "13:00 (TC) - 70B-020.97" at bounding box center [226, 221] width 54 height 8
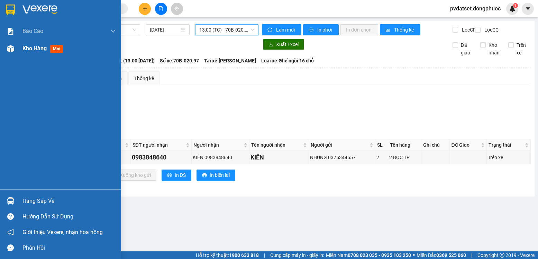
drag, startPoint x: 48, startPoint y: 49, endPoint x: 209, endPoint y: 0, distance: 168.5
click at [49, 49] on div "Kho hàng mới" at bounding box center [43, 48] width 43 height 9
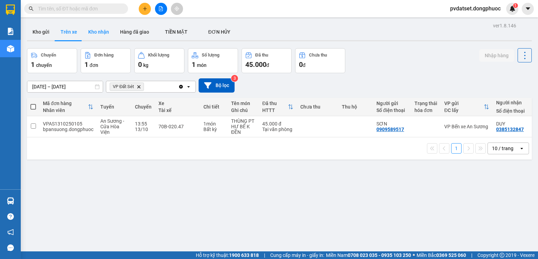
drag, startPoint x: 104, startPoint y: 31, endPoint x: 99, endPoint y: 32, distance: 5.6
click at [103, 31] on button "Kho nhận" at bounding box center [99, 32] width 32 height 17
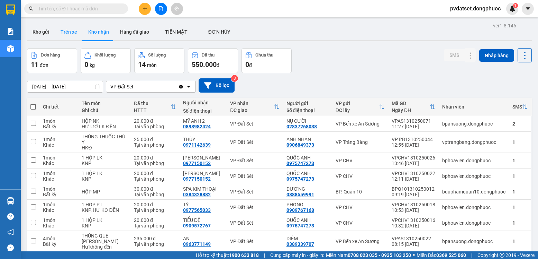
click at [72, 34] on button "Trên xe" at bounding box center [69, 32] width 28 height 17
type input "[DATE] – [DATE]"
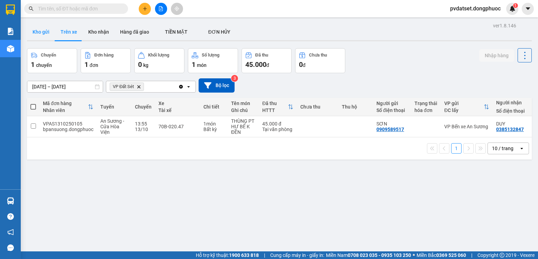
click at [42, 33] on button "Kho gửi" at bounding box center [41, 32] width 28 height 17
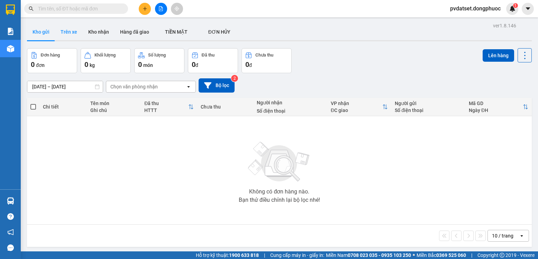
click at [76, 29] on button "Trên xe" at bounding box center [69, 32] width 28 height 17
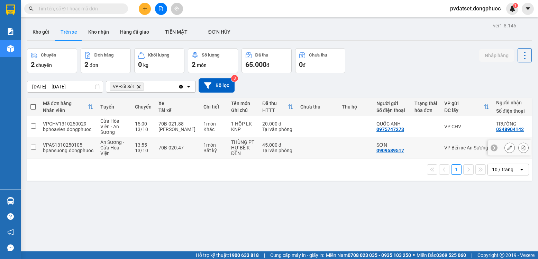
click at [250, 158] on div "Mã đơn hàng Nhân viên Tuyến Chuyến Xe Tài xế Chi tiết Tên món Ghi chú Đã thu HT…" at bounding box center [279, 128] width 505 height 61
drag, startPoint x: 261, startPoint y: 189, endPoint x: 263, endPoint y: 198, distance: 9.4
click at [261, 189] on div "ver 1.8.146 Kho gửi Trên xe Kho nhận Hàng đã giao TIỀN MẶT ĐƠN HỦY Chuyến 2 c…" at bounding box center [279, 150] width 510 height 259
click at [145, 12] on button at bounding box center [145, 9] width 12 height 12
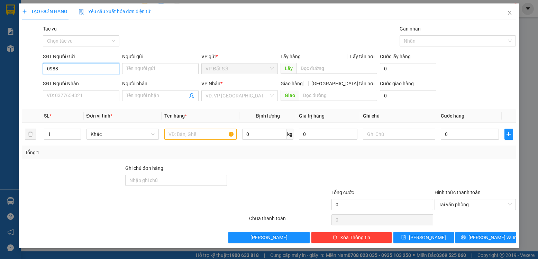
type input "09888"
drag, startPoint x: 54, startPoint y: 72, endPoint x: 37, endPoint y: 74, distance: 16.7
click at [37, 74] on div "SĐT Người Gửi 09888 Người gửi Tên người gửi VP gửi * VP Đất Sét Lấy hàng Lấy tậ…" at bounding box center [268, 65] width 495 height 24
click at [511, 16] on span "Close" at bounding box center [509, 12] width 19 height 19
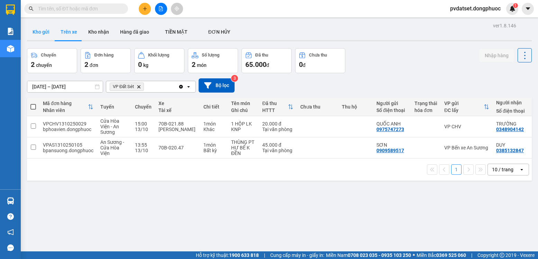
click at [46, 31] on button "Kho gửi" at bounding box center [41, 32] width 28 height 17
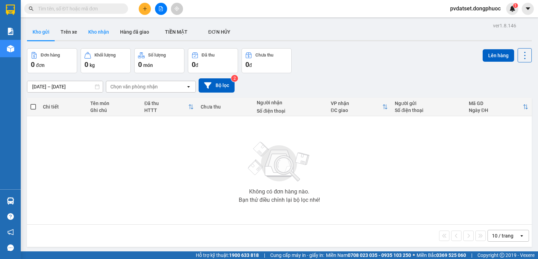
click at [99, 33] on button "Kho nhận" at bounding box center [99, 32] width 32 height 17
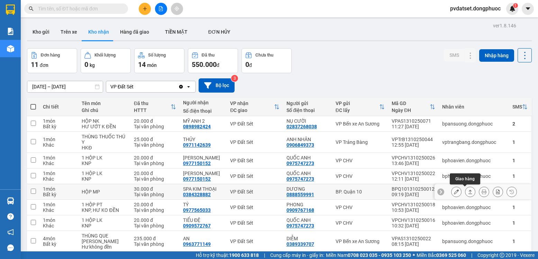
click at [468, 189] on icon at bounding box center [470, 191] width 5 height 5
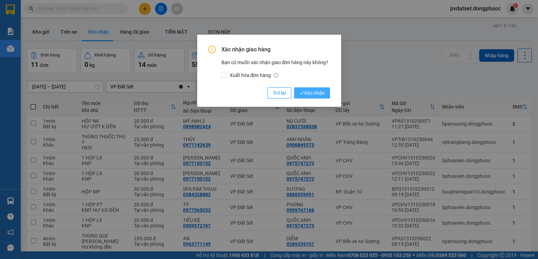
click at [319, 91] on span "Xác nhận" at bounding box center [312, 93] width 25 height 8
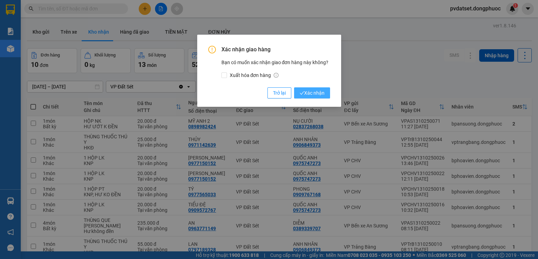
click at [317, 93] on span "Xác nhận" at bounding box center [312, 93] width 25 height 8
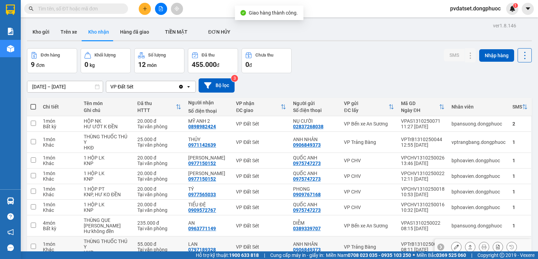
click at [468, 244] on icon at bounding box center [470, 246] width 5 height 5
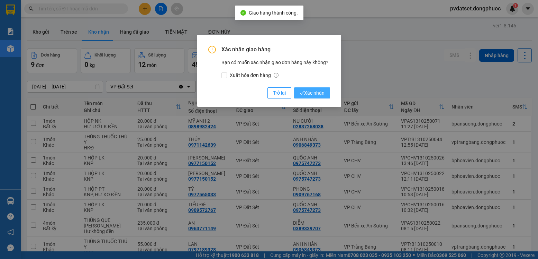
click at [309, 92] on span "Xác nhận" at bounding box center [312, 93] width 25 height 8
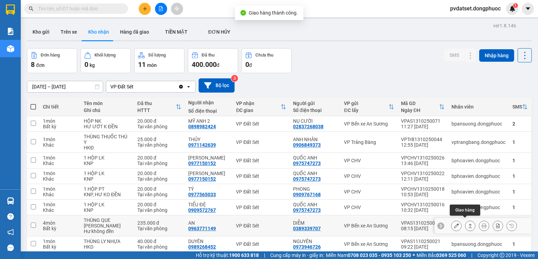
click at [468, 223] on icon at bounding box center [470, 225] width 5 height 5
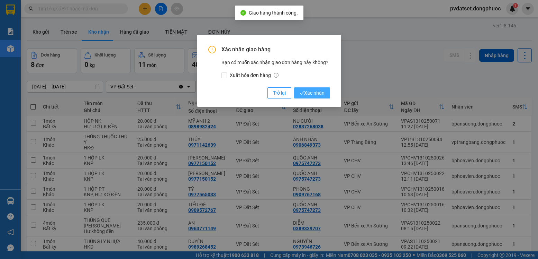
click at [318, 88] on button "Xác nhận" at bounding box center [312, 92] width 36 height 11
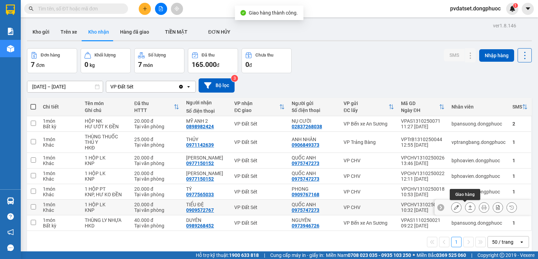
click at [468, 205] on icon at bounding box center [470, 207] width 5 height 5
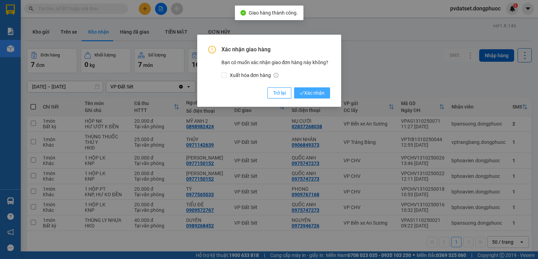
click at [304, 89] on span "Xác nhận" at bounding box center [312, 93] width 25 height 8
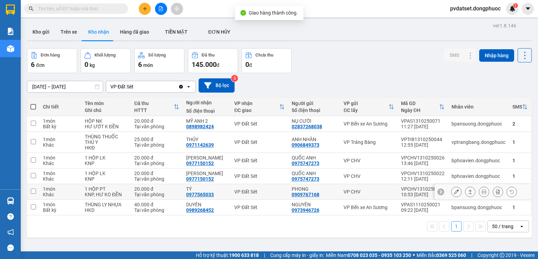
click at [467, 186] on button at bounding box center [470, 192] width 10 height 12
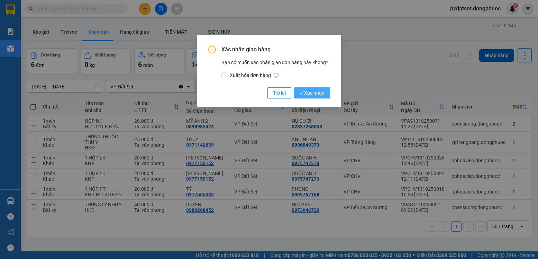
click at [318, 94] on span "Xác nhận" at bounding box center [312, 93] width 25 height 8
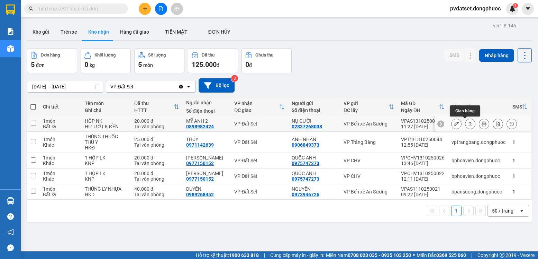
click at [468, 121] on icon at bounding box center [470, 123] width 5 height 5
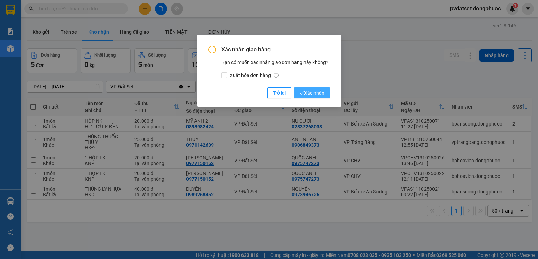
click at [322, 92] on span "Xác nhận" at bounding box center [312, 93] width 25 height 8
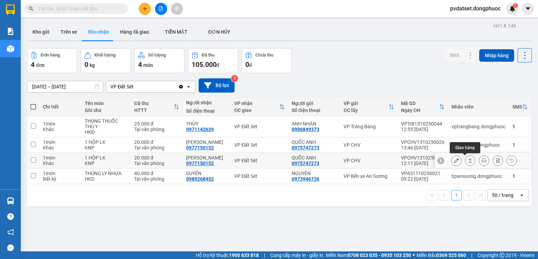
click at [468, 158] on icon at bounding box center [470, 160] width 5 height 5
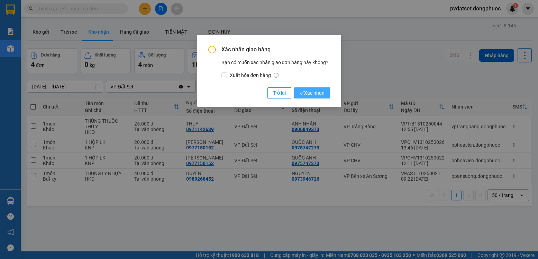
click at [316, 92] on span "Xác nhận" at bounding box center [312, 93] width 25 height 8
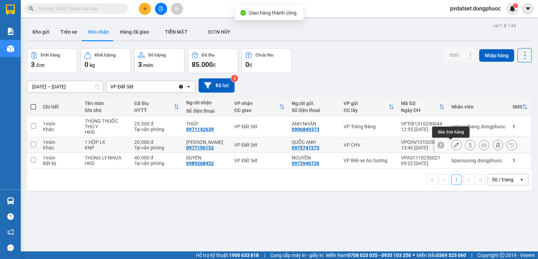
click at [468, 142] on icon at bounding box center [470, 144] width 5 height 5
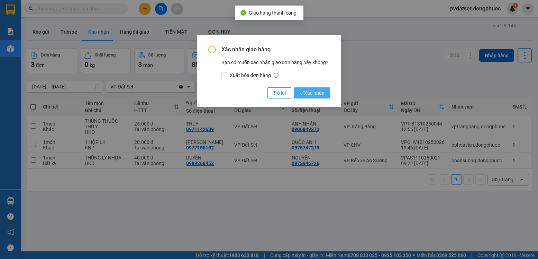
click at [324, 96] on span "Xác nhận" at bounding box center [312, 93] width 25 height 8
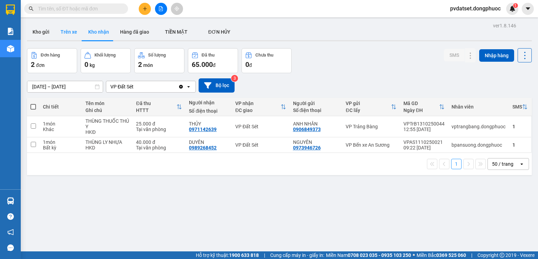
click at [75, 35] on button "Trên xe" at bounding box center [69, 32] width 28 height 17
type input "[DATE] – [DATE]"
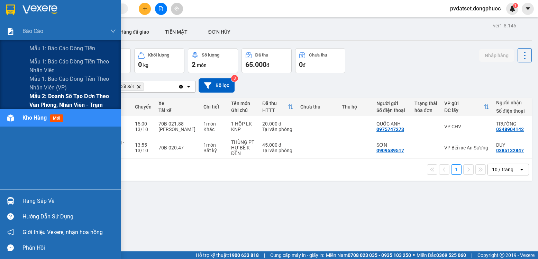
drag, startPoint x: 55, startPoint y: 96, endPoint x: 111, endPoint y: 96, distance: 56.1
click at [55, 96] on span "Mẫu 2: Doanh số tạo đơn theo Văn phòng, nhân viên - Trạm" at bounding box center [72, 100] width 87 height 17
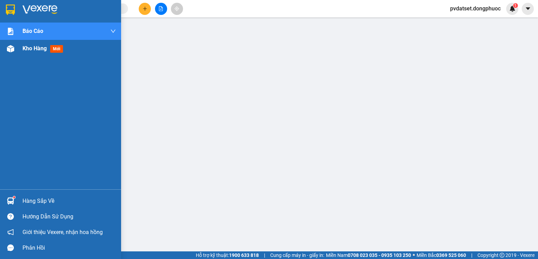
click at [43, 51] on span "Kho hàng" at bounding box center [34, 48] width 24 height 7
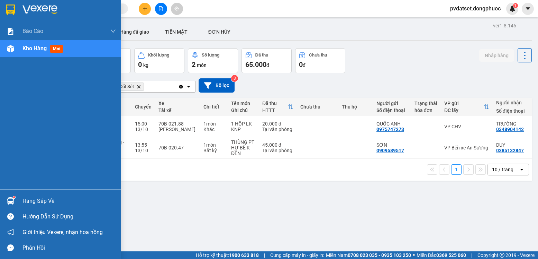
drag, startPoint x: 15, startPoint y: 197, endPoint x: 22, endPoint y: 199, distance: 8.1
click at [16, 197] on div at bounding box center [10, 201] width 12 height 12
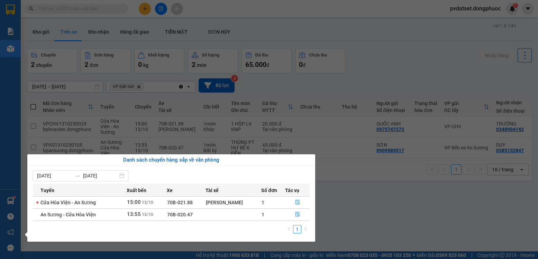
click at [428, 225] on section "Kết quả tìm kiếm ( 0 ) Bộ lọc Ngày tạo đơn gần nhất No Data pvdatset.dongphuoc …" at bounding box center [269, 129] width 538 height 259
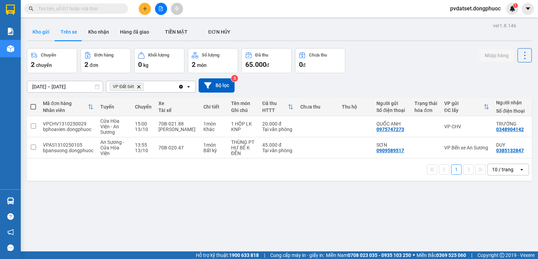
click at [38, 37] on button "Kho gửi" at bounding box center [41, 32] width 28 height 17
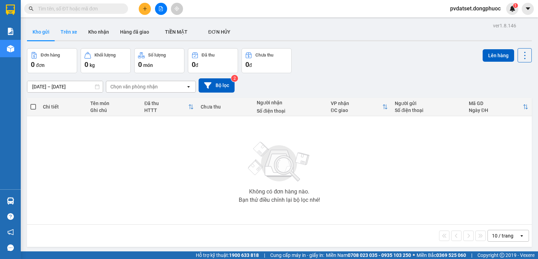
click at [72, 32] on button "Trên xe" at bounding box center [69, 32] width 28 height 17
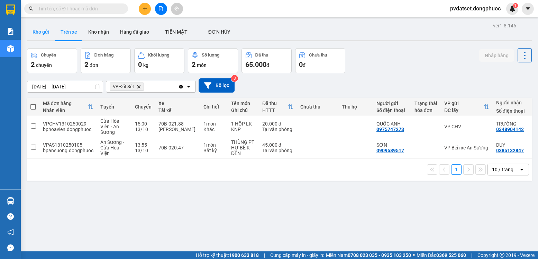
click at [42, 30] on button "Kho gửi" at bounding box center [41, 32] width 28 height 17
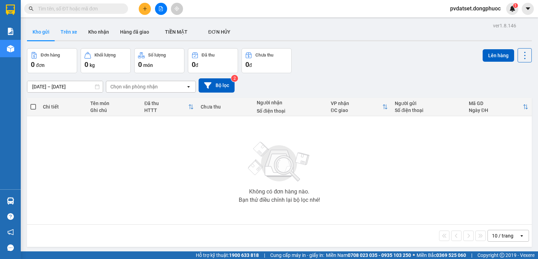
click at [66, 34] on button "Trên xe" at bounding box center [69, 32] width 28 height 17
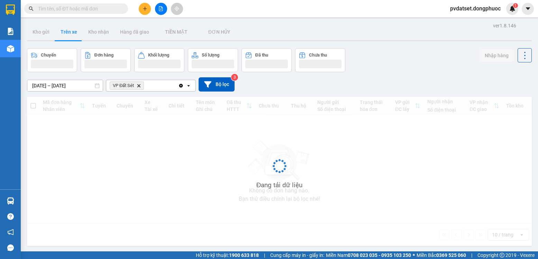
click at [66, 34] on button "Trên xe" at bounding box center [69, 32] width 28 height 17
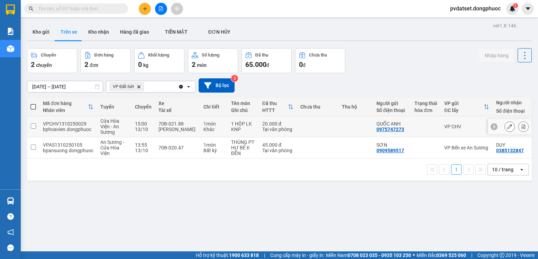
click at [180, 127] on div "[PERSON_NAME]" at bounding box center [178, 129] width 38 height 6
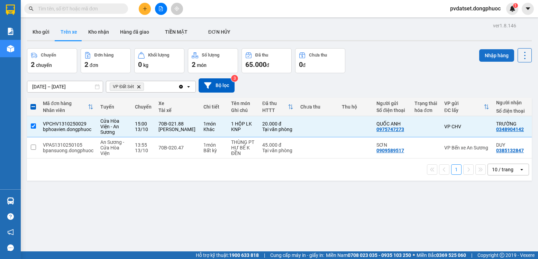
click at [493, 51] on button "Nhập hàng" at bounding box center [496, 55] width 35 height 12
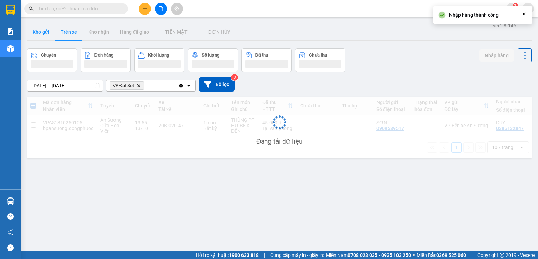
click at [47, 31] on button "Kho gửi" at bounding box center [41, 32] width 28 height 17
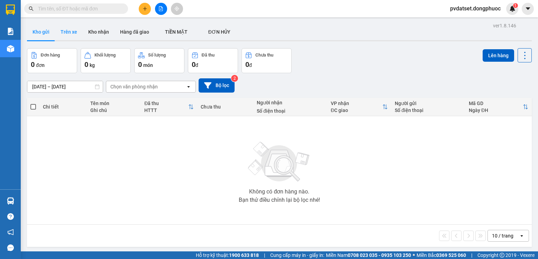
click at [62, 32] on button "Trên xe" at bounding box center [69, 32] width 28 height 17
